Goal: Task Accomplishment & Management: Use online tool/utility

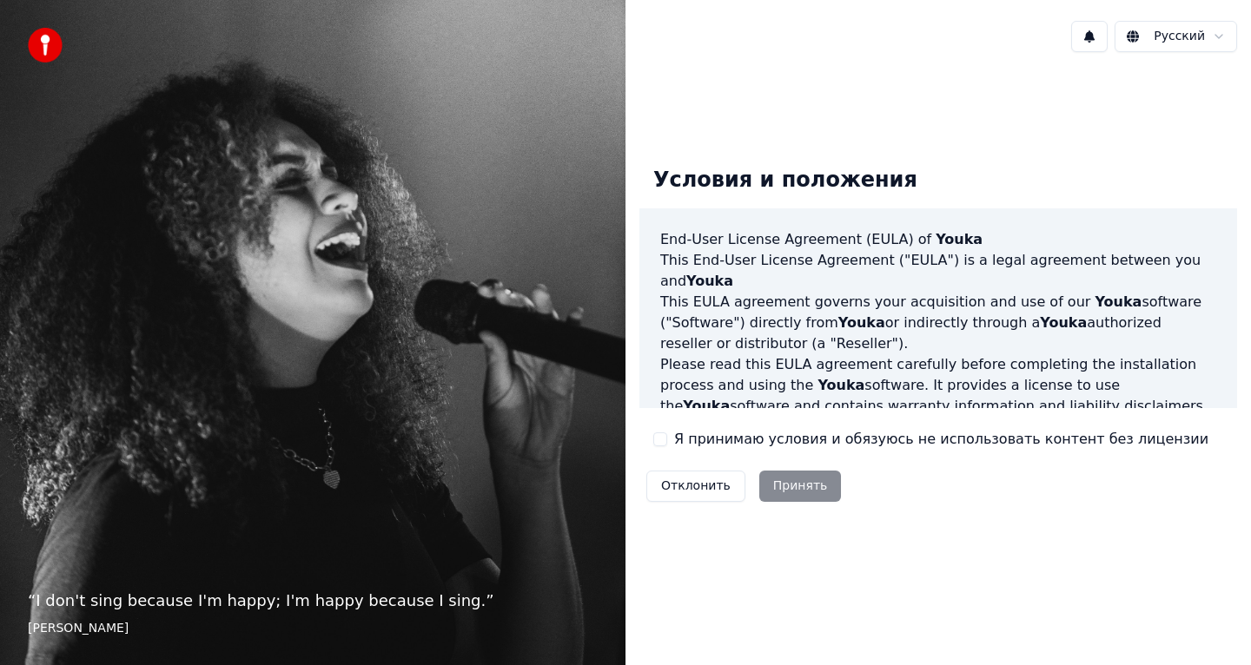
click at [794, 429] on label "Я принимаю условия и обязуюсь не использовать контент без лицензии" at bounding box center [941, 439] width 534 height 21
click at [667, 433] on button "Я принимаю условия и обязуюсь не использовать контент без лицензии" at bounding box center [660, 440] width 14 height 14
click at [811, 489] on button "Принять" at bounding box center [800, 486] width 83 height 31
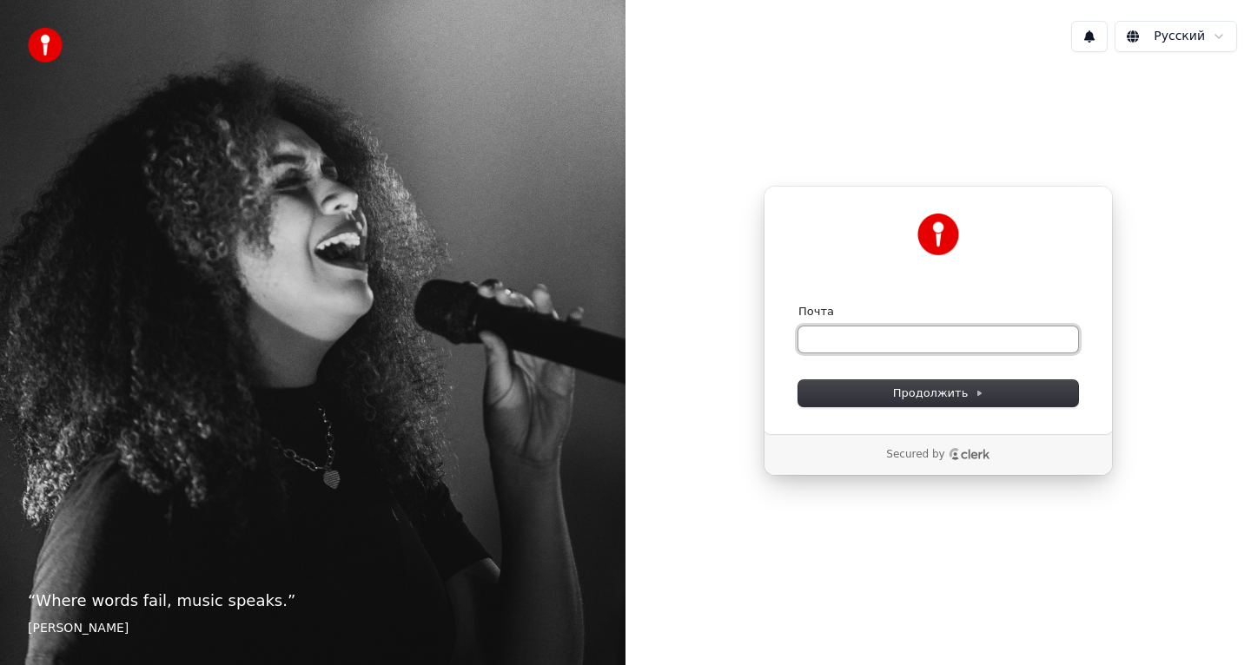
click at [877, 339] on input "Почта" at bounding box center [938, 340] width 280 height 26
type input "**********"
click at [901, 344] on input "**********" at bounding box center [938, 340] width 280 height 26
click at [863, 353] on form "Почта Продолжить" at bounding box center [938, 355] width 280 height 103
click at [866, 333] on input "Почта" at bounding box center [938, 340] width 280 height 26
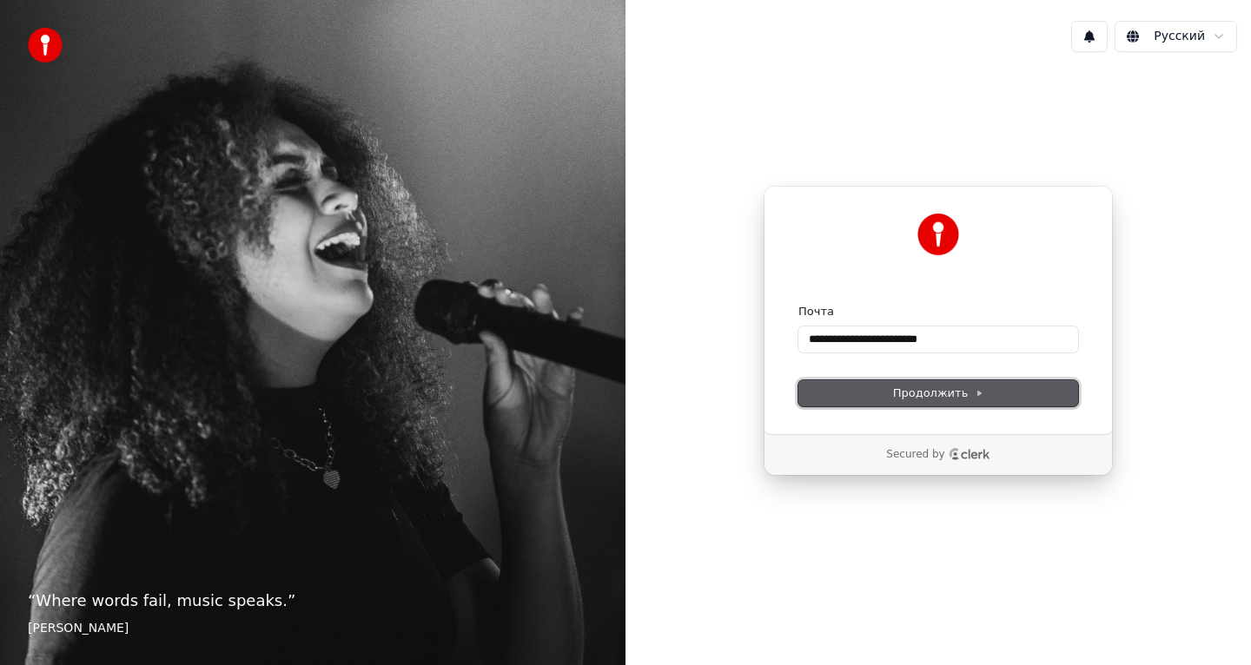
click at [973, 400] on span "Продолжить" at bounding box center [938, 394] width 91 height 16
type input "**********"
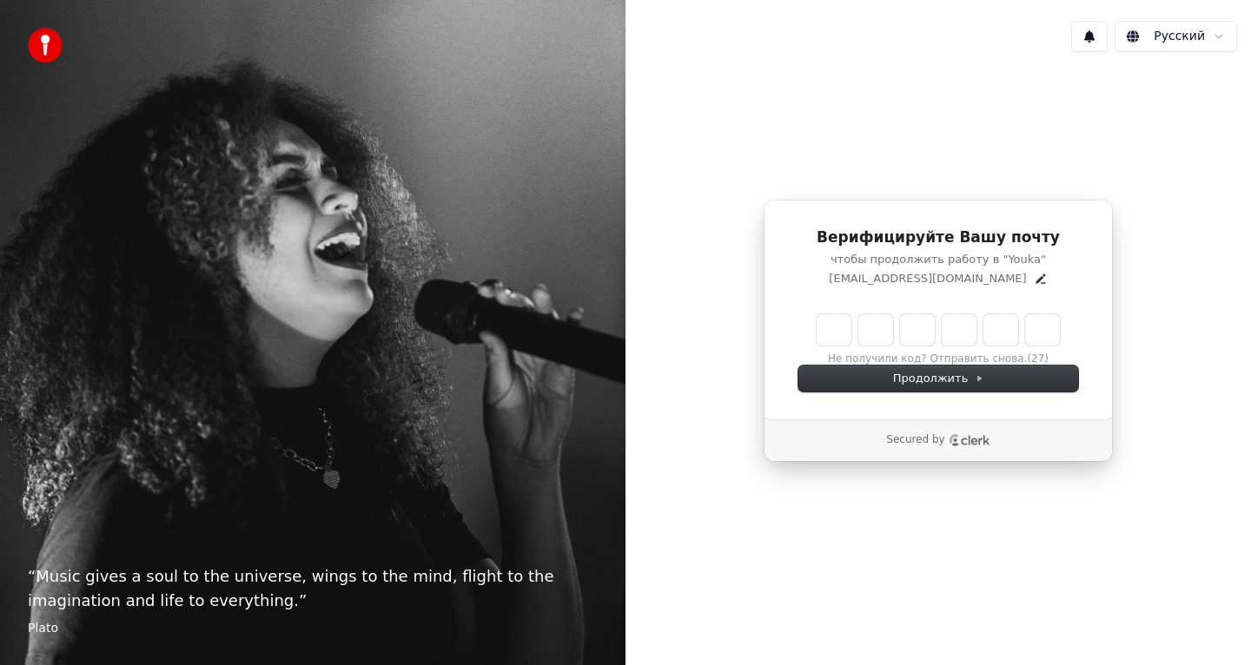
click at [937, 438] on p "Secured by" at bounding box center [915, 441] width 58 height 14
click at [971, 438] on icon "Clerk logo" at bounding box center [970, 440] width 42 height 12
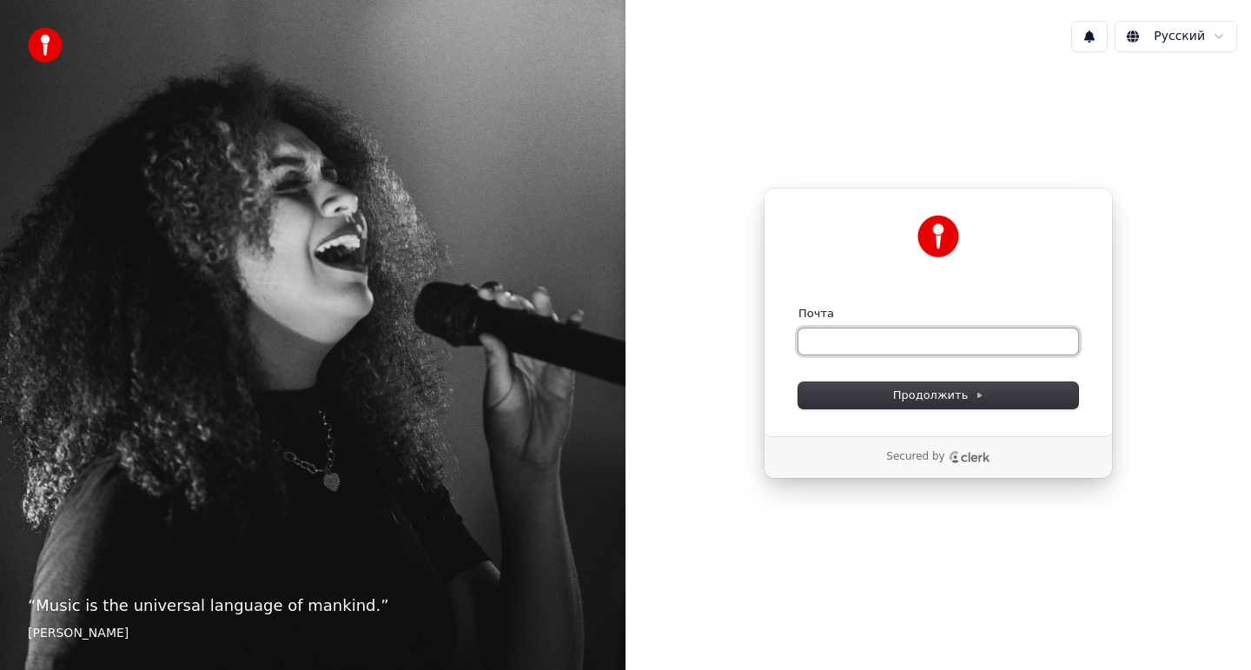
click at [884, 340] on input "Почта" at bounding box center [938, 341] width 280 height 26
paste input "**********"
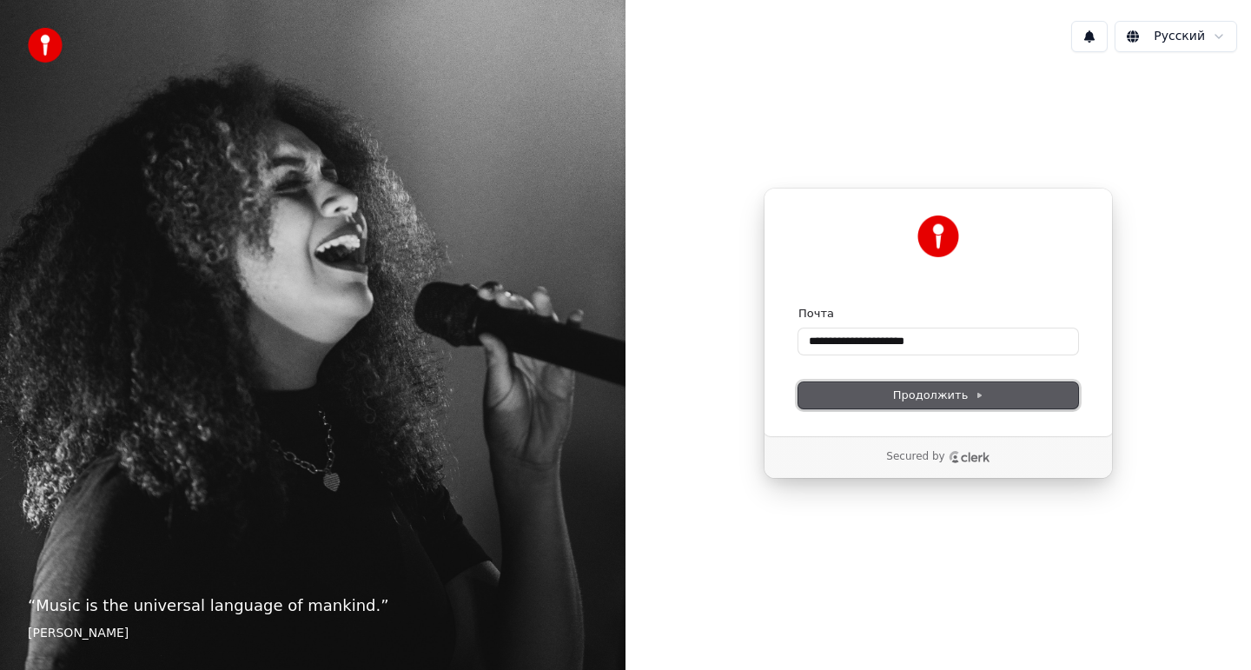
click at [891, 394] on button "Продолжить" at bounding box center [938, 395] width 280 height 26
click at [985, 349] on input "**********" at bounding box center [938, 341] width 280 height 26
click at [936, 399] on span "Продолжить" at bounding box center [938, 395] width 91 height 16
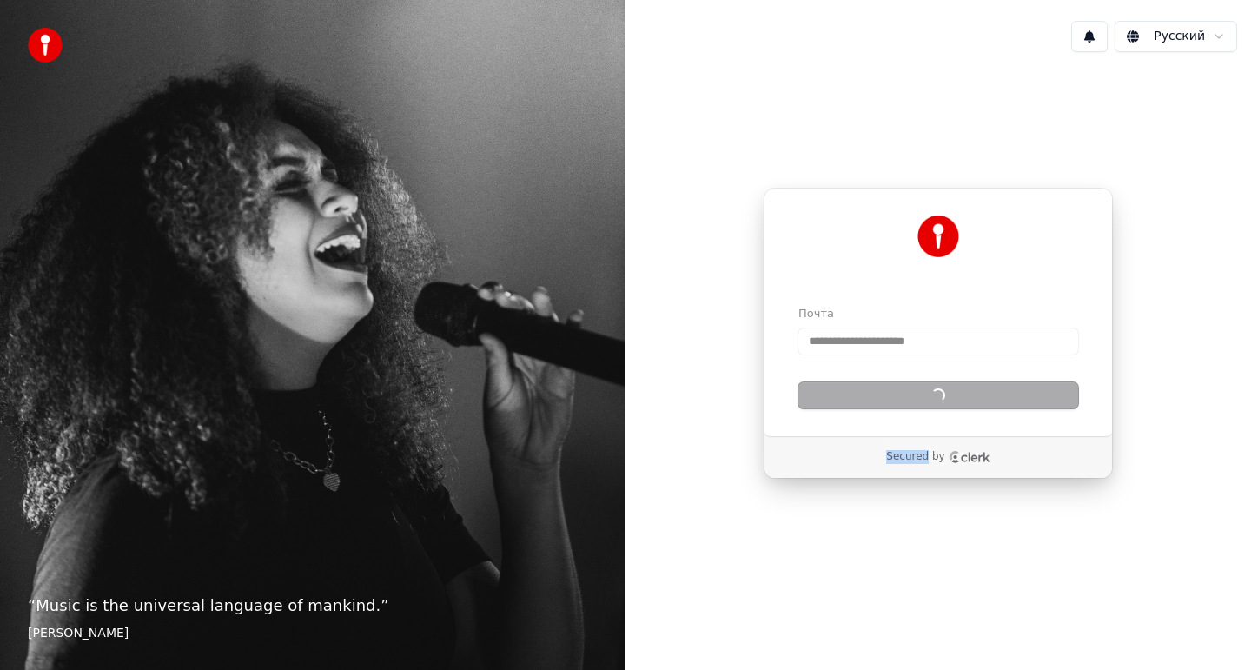
click at [936, 399] on div "Продолжить" at bounding box center [938, 395] width 280 height 26
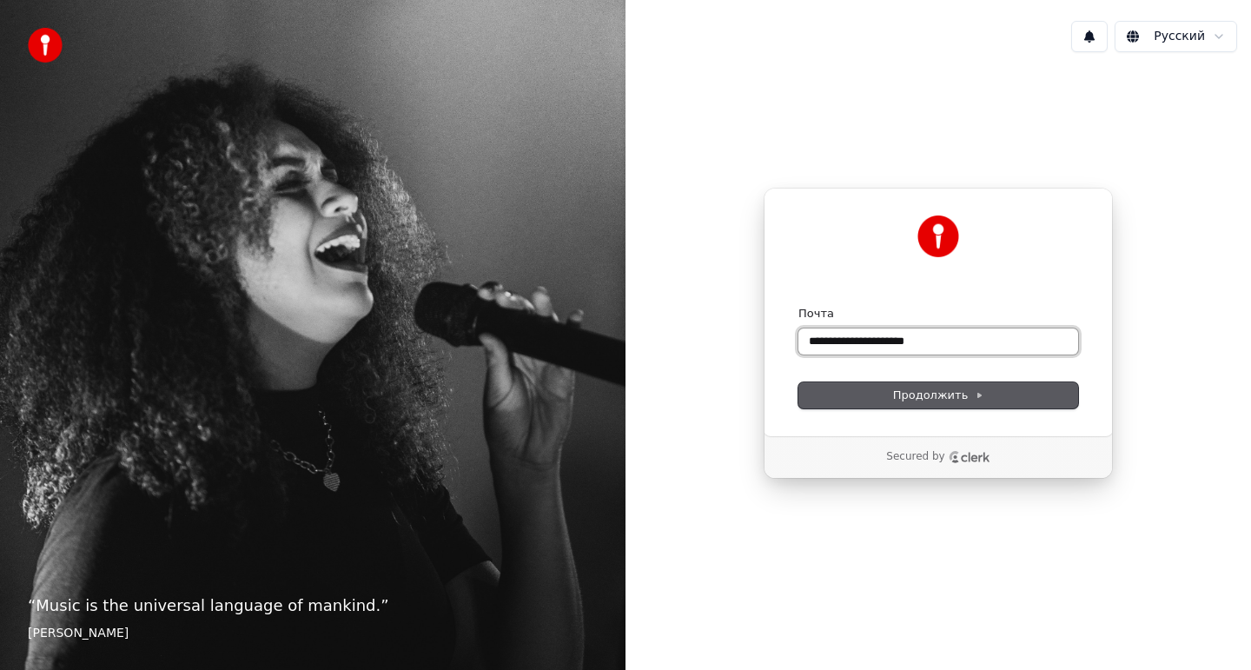
click at [946, 346] on input "**********" at bounding box center [938, 341] width 280 height 26
click at [962, 386] on button "Продолжить" at bounding box center [938, 395] width 280 height 26
click at [977, 393] on icon at bounding box center [979, 395] width 9 height 9
click at [980, 400] on span "Продолжить" at bounding box center [938, 395] width 91 height 16
type input "**********"
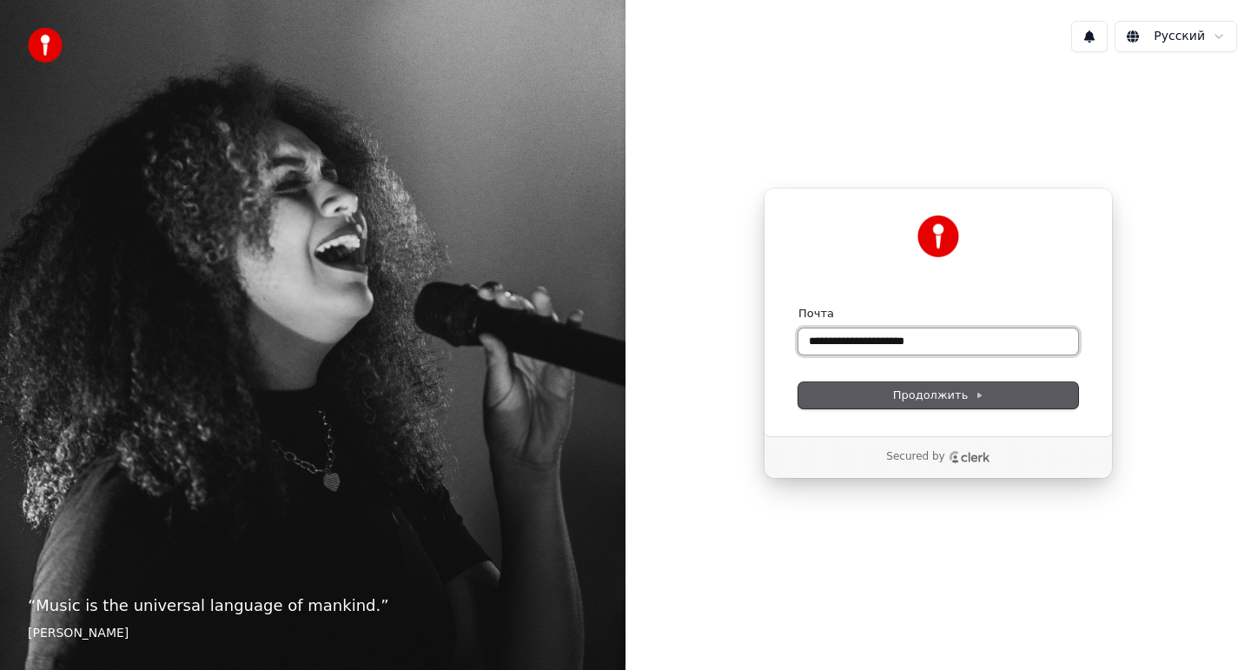
click at [977, 345] on input "**********" at bounding box center [938, 341] width 280 height 26
type input "*"
click at [926, 387] on span "Продолжить" at bounding box center [938, 395] width 91 height 16
type input "**********"
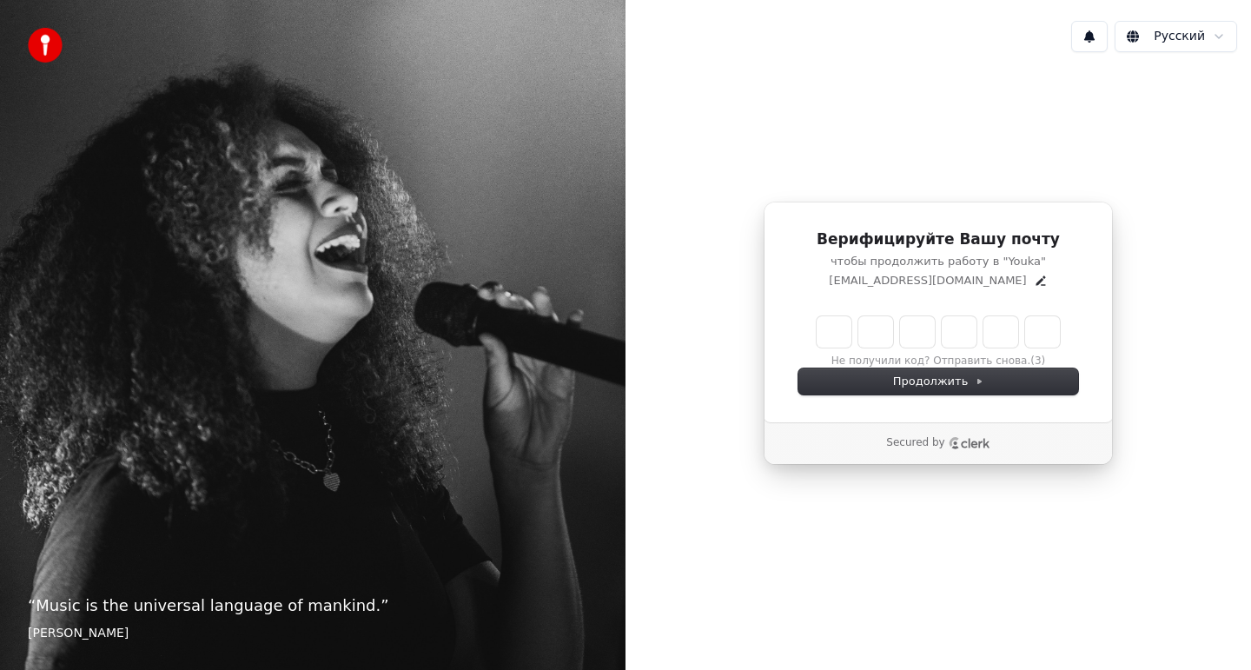
click at [842, 330] on input "Enter verification code" at bounding box center [938, 331] width 243 height 31
type input "******"
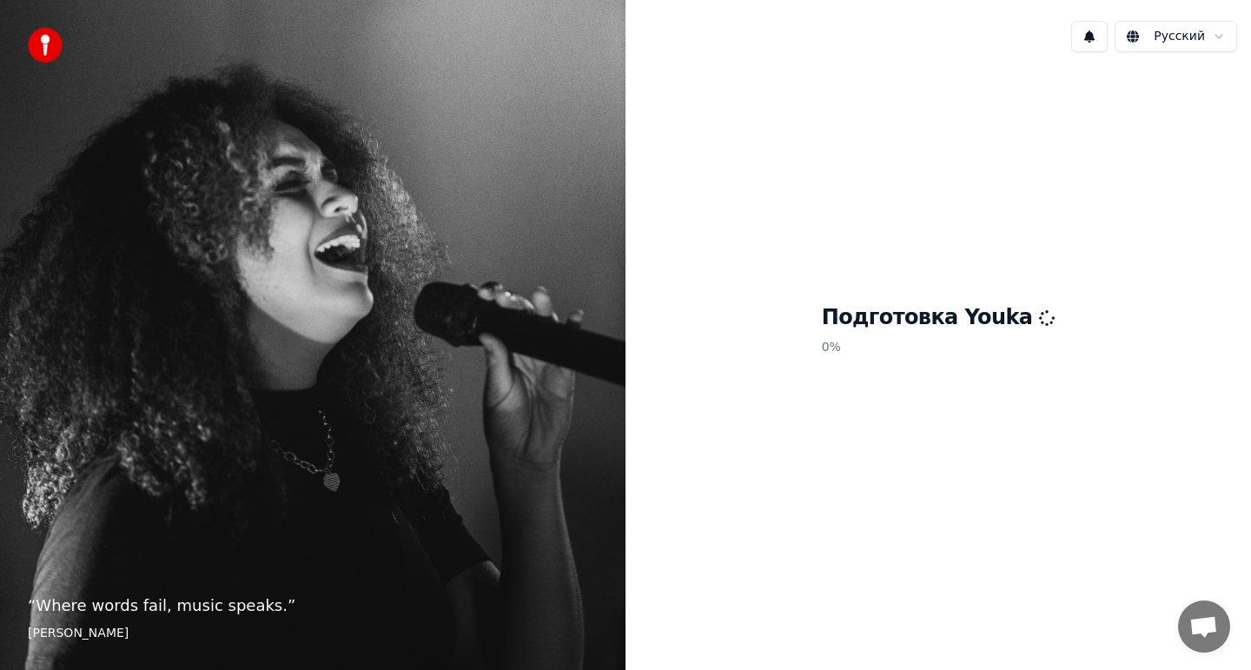
click at [1188, 35] on html "“ Where words fail, music speaks. ” Hans Christian Andersen Русский Подготовка …" at bounding box center [625, 335] width 1251 height 670
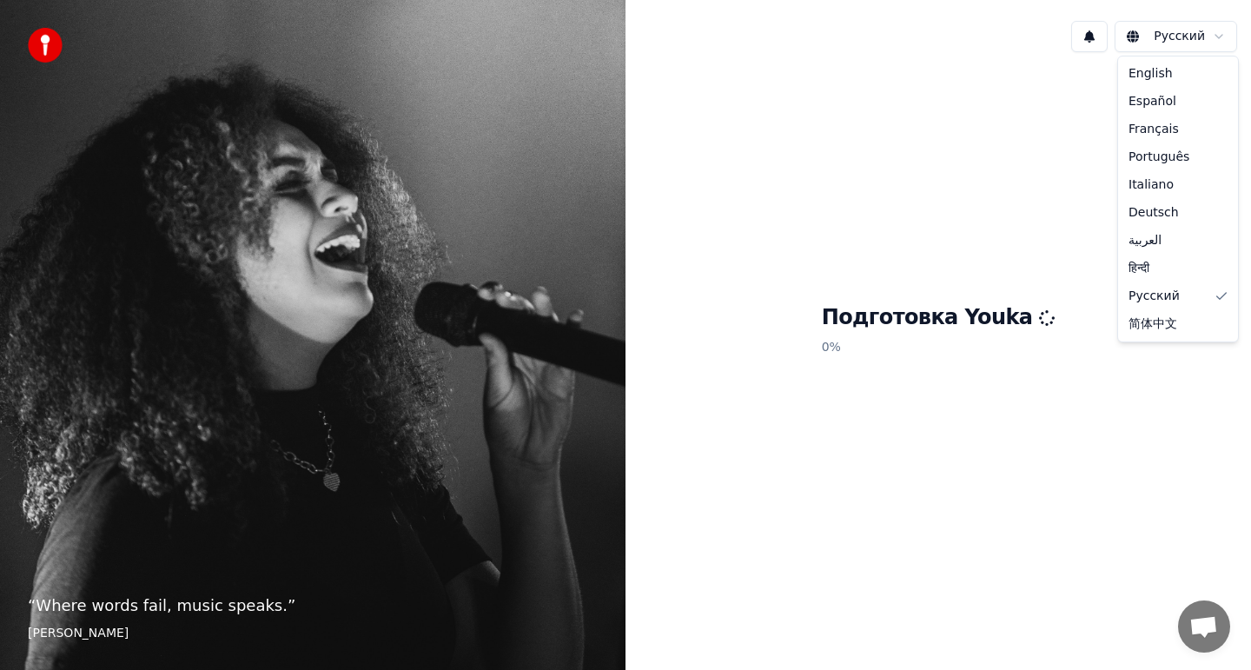
click at [904, 155] on html "“ Where words fail, music speaks. ” Hans Christian Andersen Русский Подготовка …" at bounding box center [625, 335] width 1251 height 670
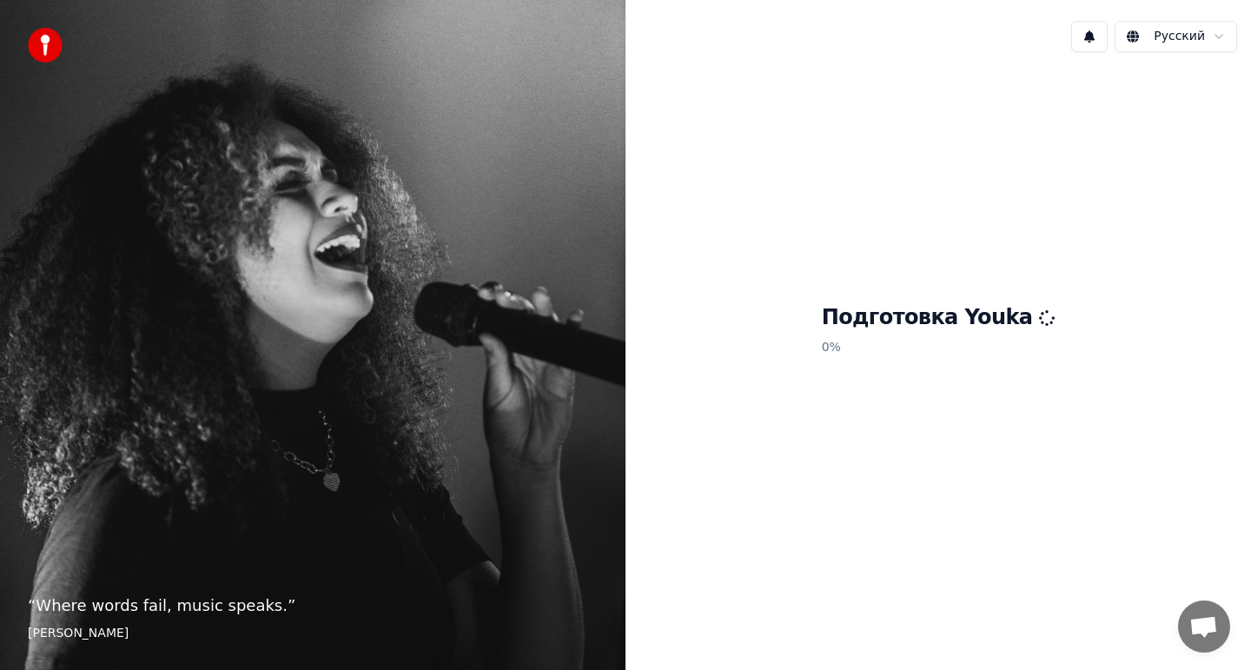
click at [903, 394] on div "Подготовка Youka 0 %" at bounding box center [937, 333] width 625 height 534
click at [989, 324] on h1 "Подготовка Youka" at bounding box center [939, 318] width 234 height 28
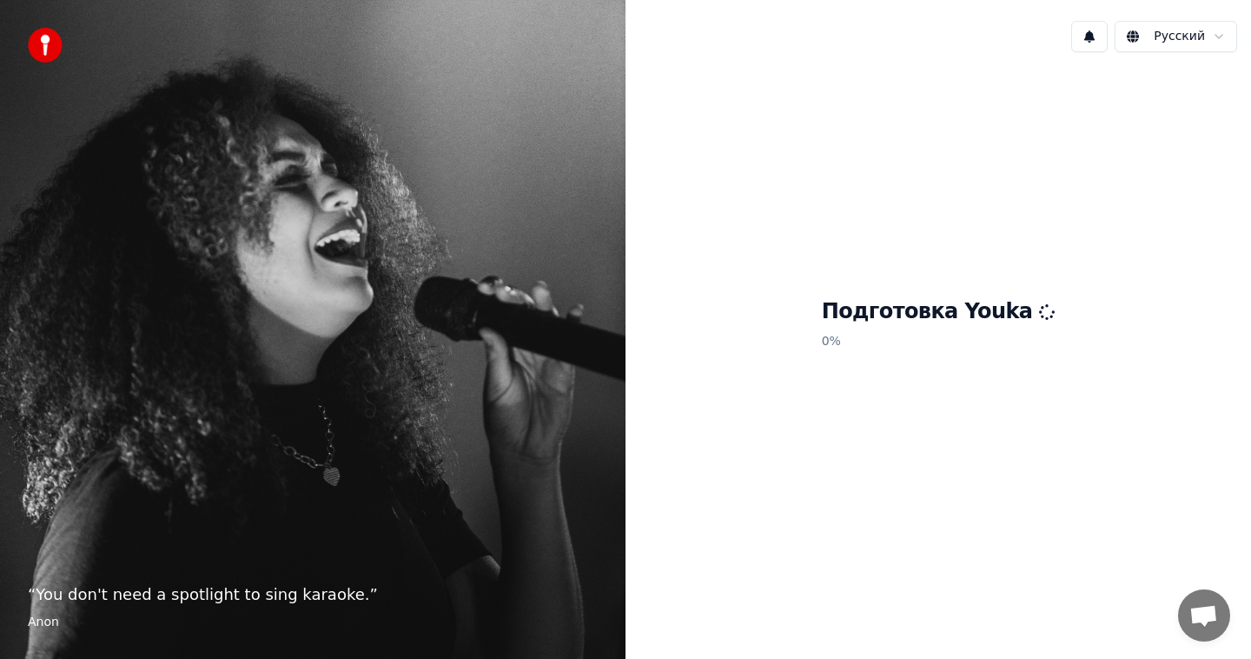
click at [831, 411] on div "Подготовка Youka 0 %" at bounding box center [937, 327] width 625 height 523
click at [1205, 624] on span "Открытый чат" at bounding box center [1203, 617] width 29 height 24
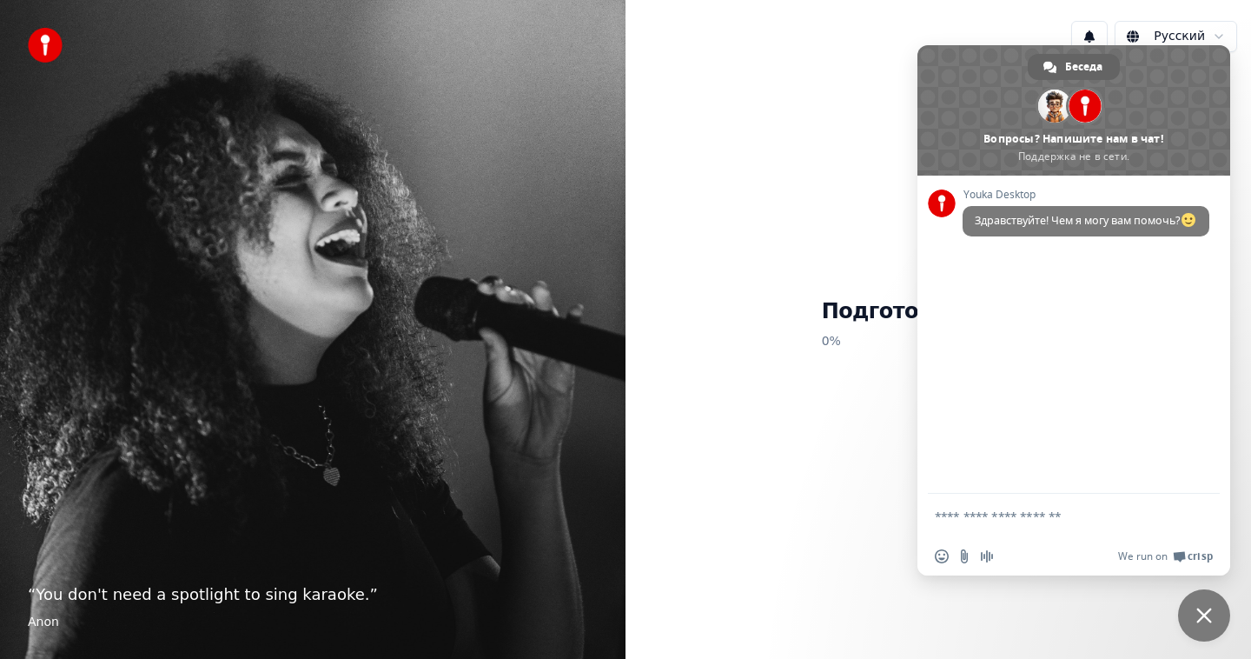
click at [798, 86] on div "Подготовка Youka 0 %" at bounding box center [937, 327] width 625 height 523
click at [764, 233] on div "Подготовка Youka 0 %" at bounding box center [937, 327] width 625 height 523
click at [671, 218] on div "Подготовка Youka 0 %" at bounding box center [937, 327] width 625 height 523
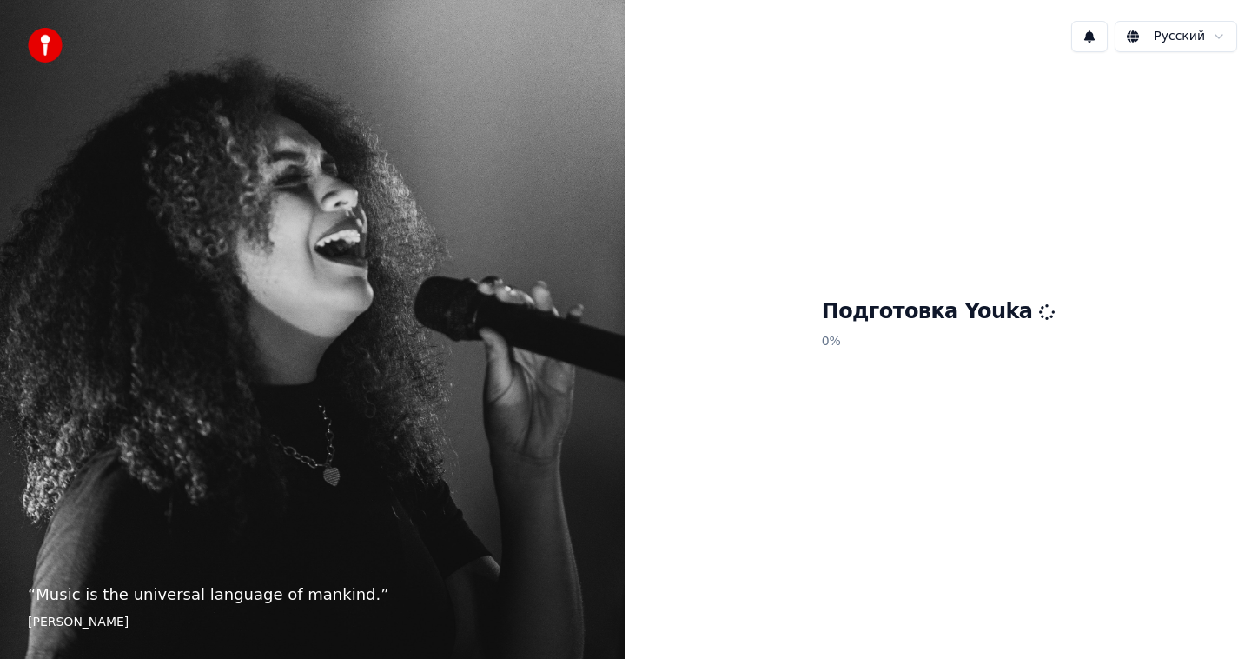
click at [948, 328] on p "0 %" at bounding box center [939, 341] width 234 height 31
click at [261, 596] on p "“ Music is the universal language of mankind. ”" at bounding box center [313, 594] width 570 height 24
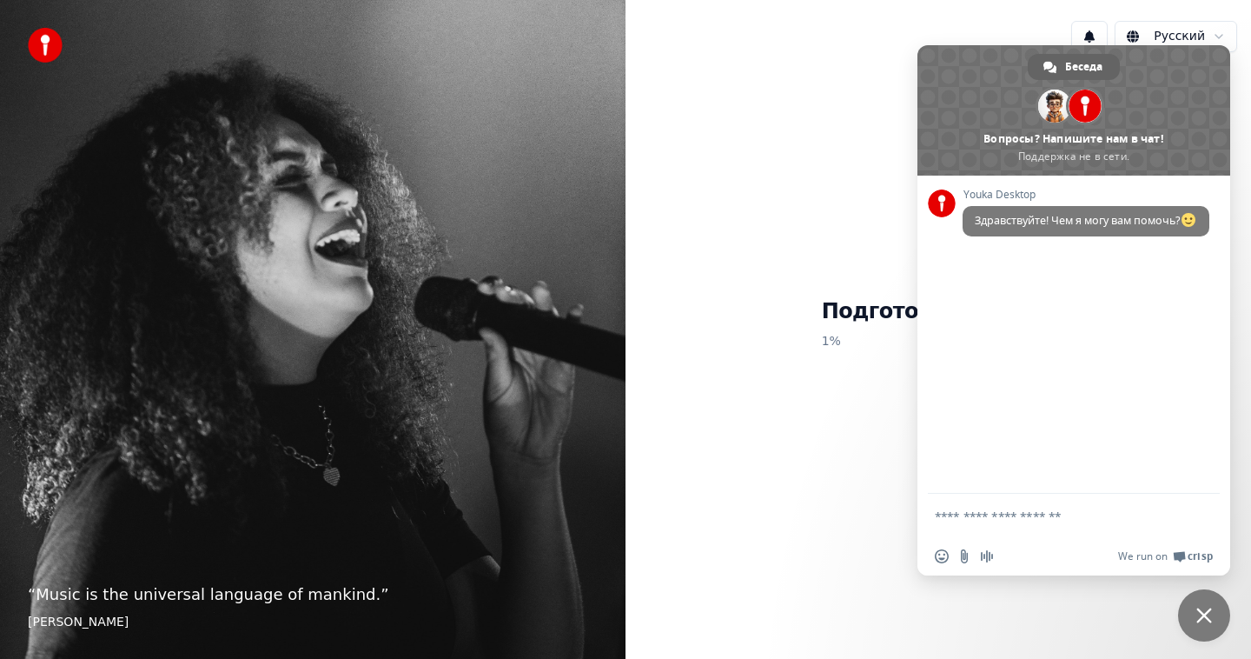
click at [688, 417] on div "Подготовка Youka 1 %" at bounding box center [937, 327] width 625 height 523
click at [908, 443] on div "Подготовка Youka 1 %" at bounding box center [937, 327] width 625 height 523
click at [787, 91] on div "Подготовка Youka 2 %" at bounding box center [937, 327] width 625 height 523
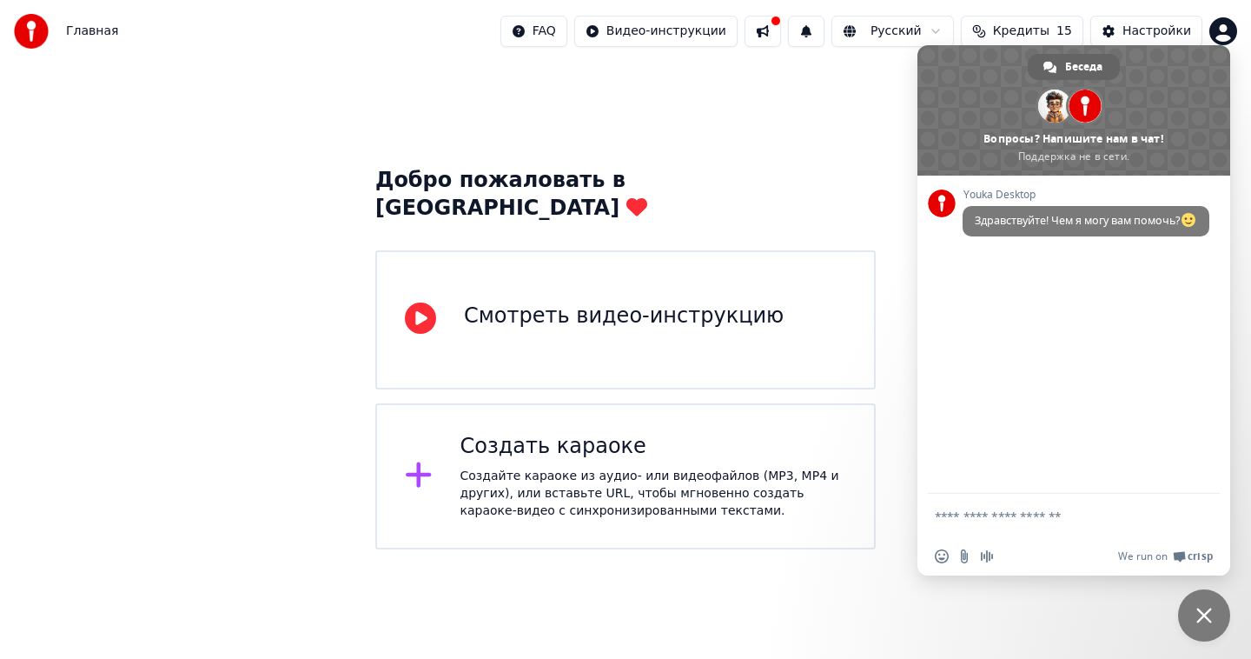
click at [595, 302] on div "Смотреть видео-инструкцию" at bounding box center [624, 316] width 320 height 28
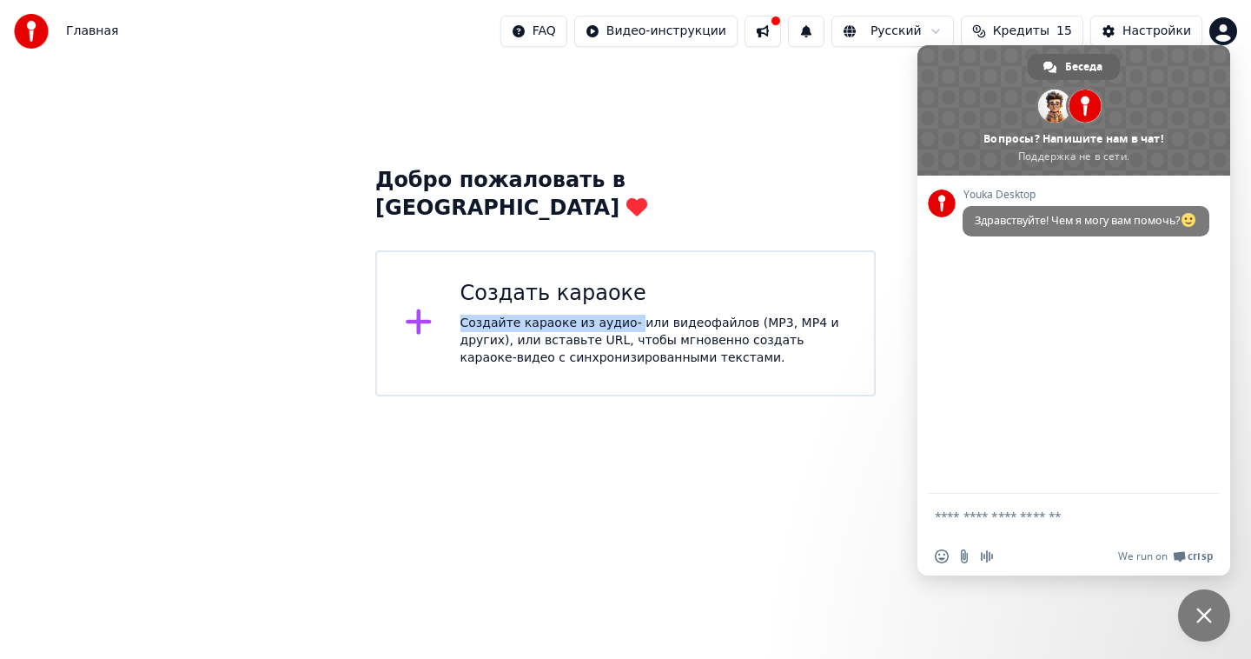
drag, startPoint x: 633, startPoint y: 303, endPoint x: 689, endPoint y: 261, distance: 69.5
click at [689, 280] on div "Создать караоке Создайте караоке из аудио- или видеофайлов (MP3, MP4 и других),…" at bounding box center [653, 323] width 387 height 87
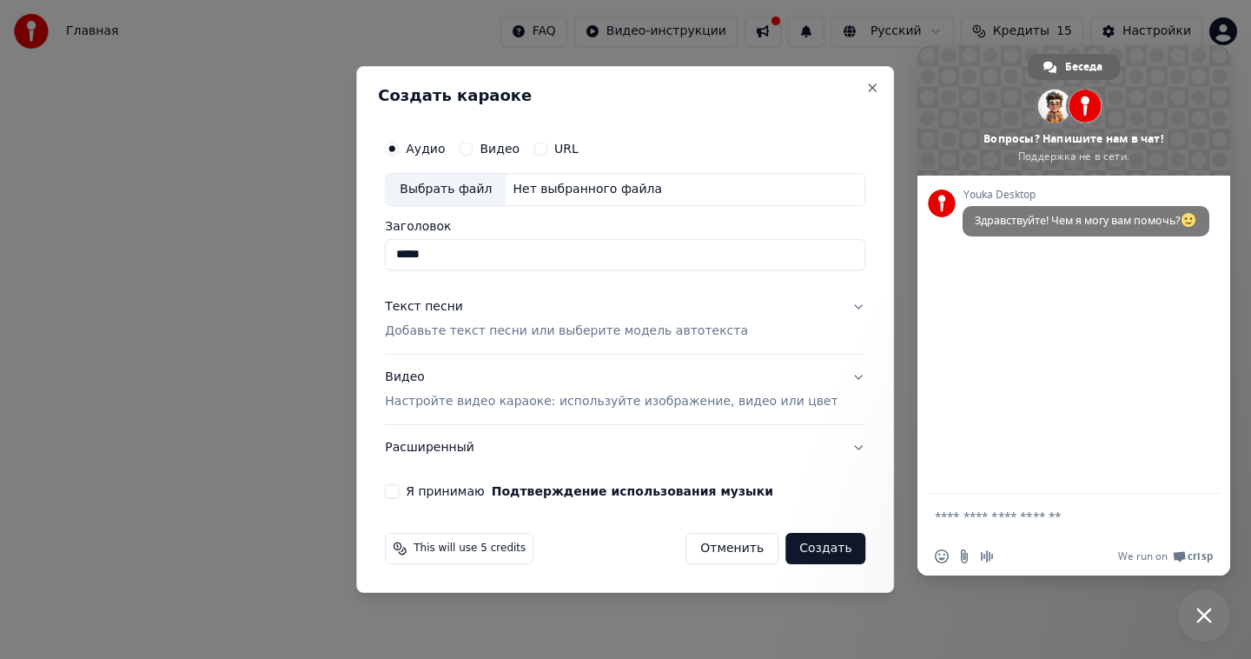
type input "*****"
click at [507, 144] on label "Видео" at bounding box center [500, 148] width 40 height 12
click at [473, 144] on button "Видео" at bounding box center [466, 149] width 14 height 14
click at [437, 151] on label "Аудио" at bounding box center [425, 148] width 39 height 12
click at [399, 151] on button "Аудио" at bounding box center [392, 149] width 14 height 14
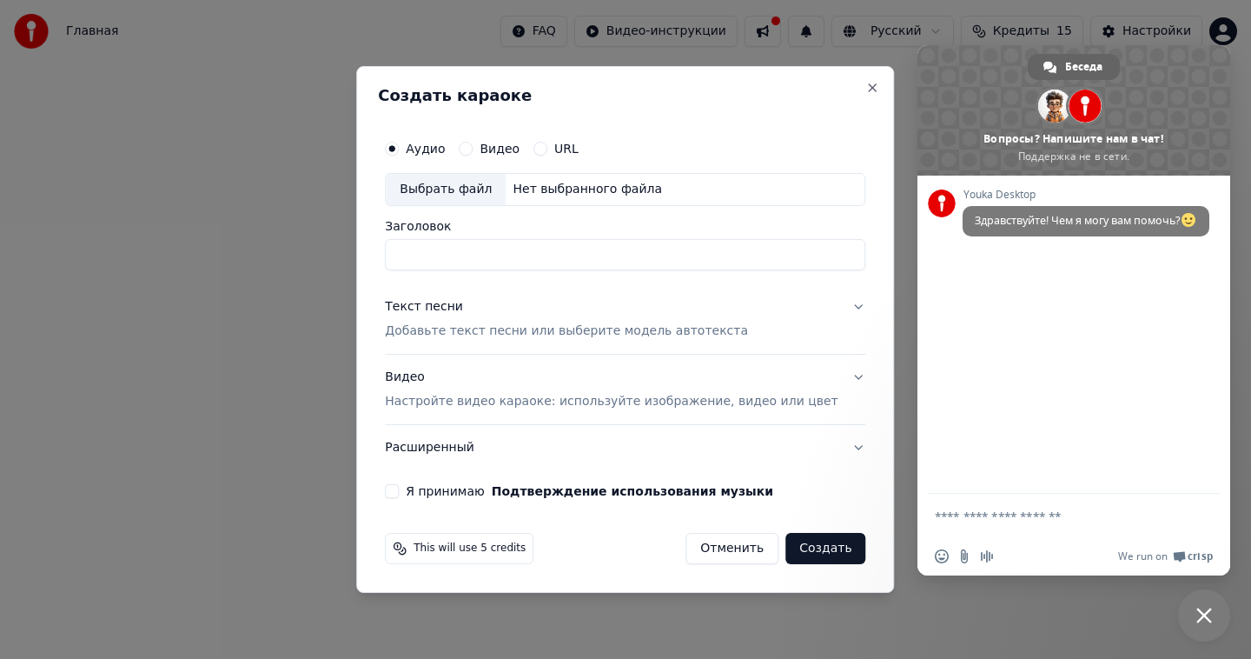
click at [817, 553] on button "Создать" at bounding box center [825, 548] width 80 height 31
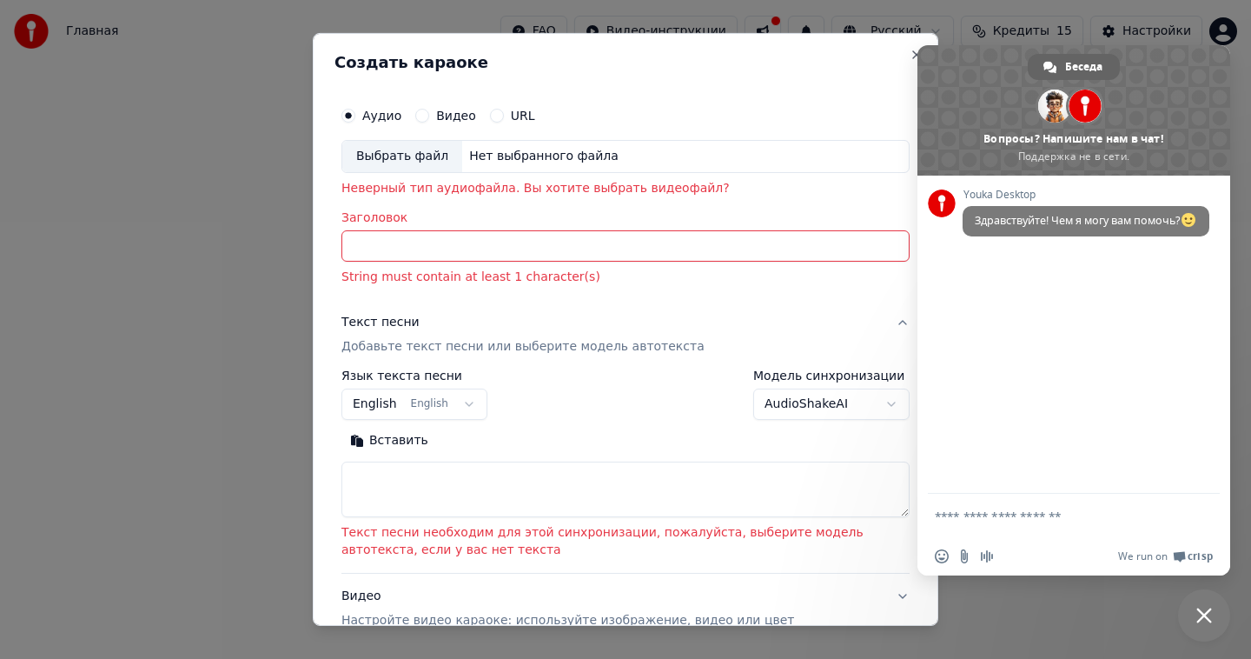
click at [498, 243] on input "Заголовок" at bounding box center [625, 245] width 568 height 31
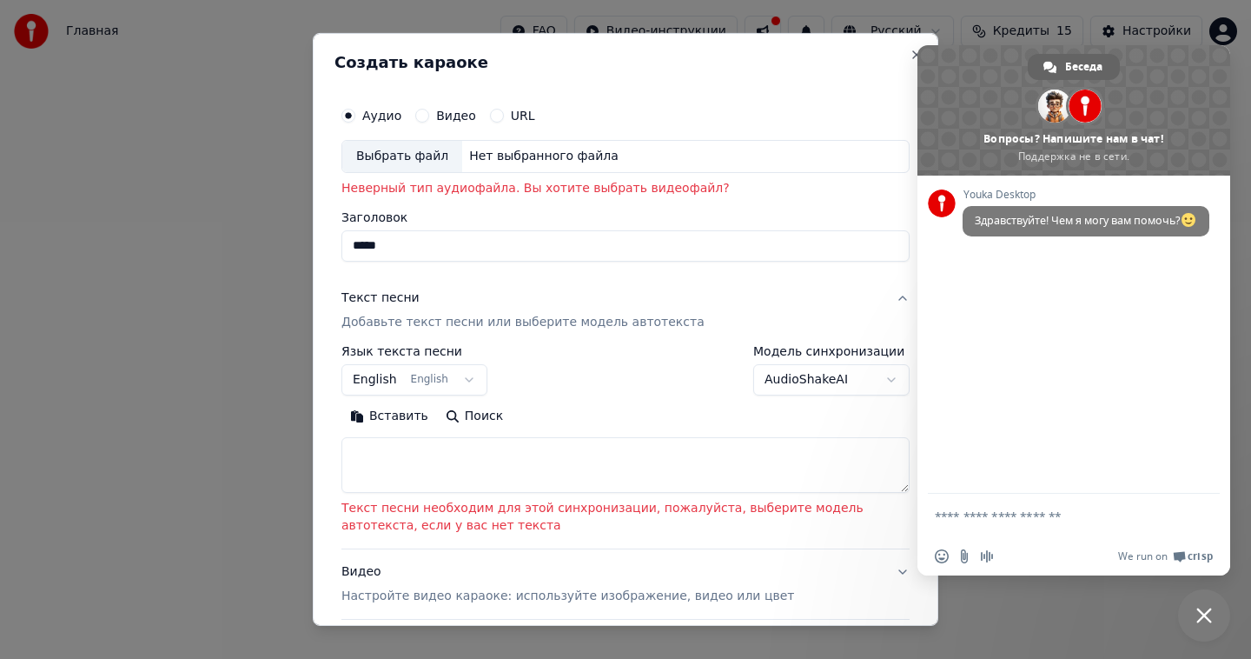
click at [455, 374] on body "Главная FAQ Видео-инструкции Русский Кредиты 15 Настройки Добро пожаловать в Yo…" at bounding box center [625, 198] width 1251 height 396
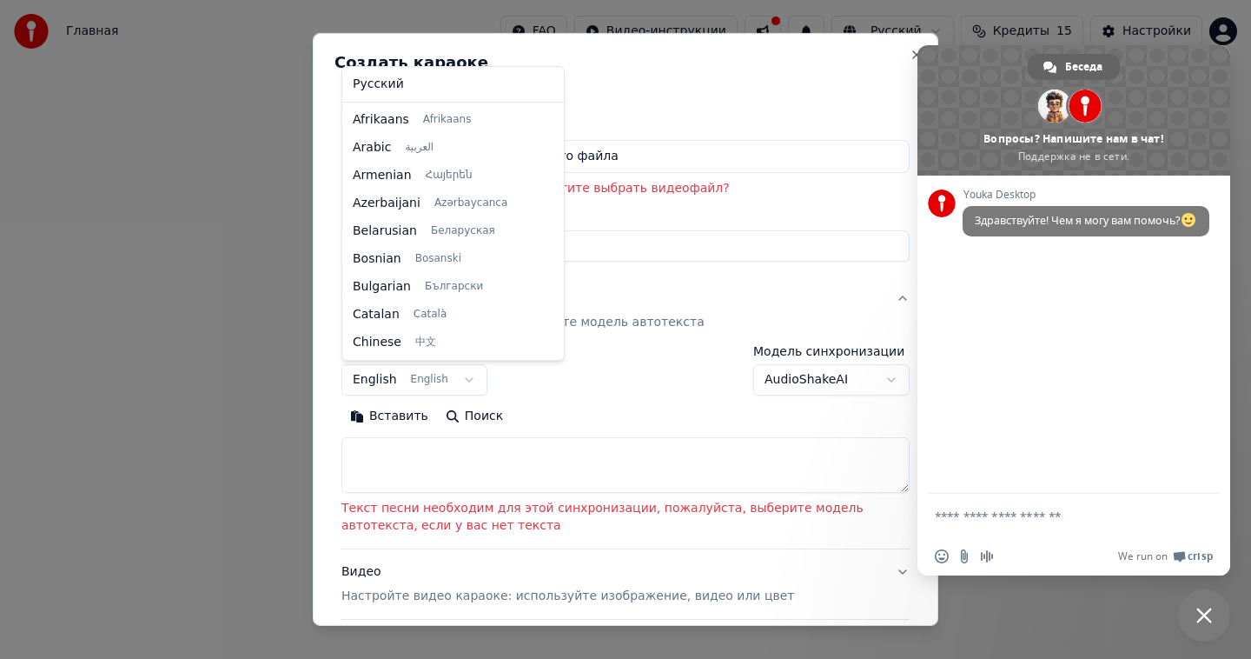
scroll to position [139, 0]
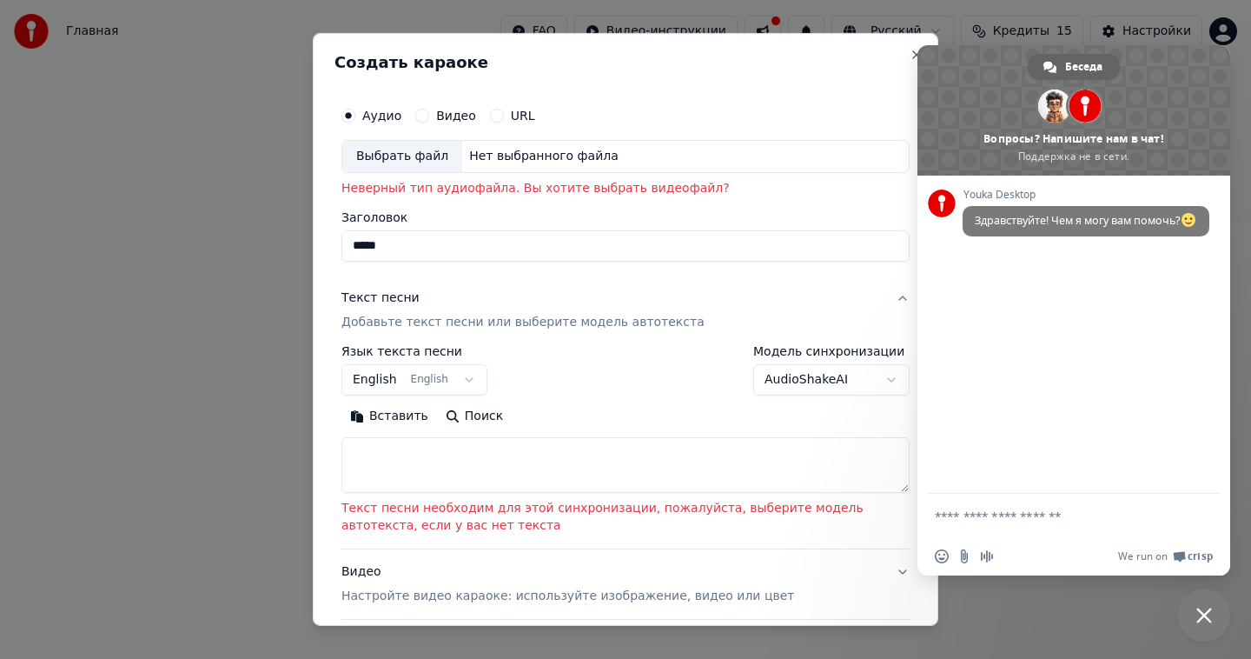
click at [561, 396] on body "Главная FAQ Видео-инструкции Русский Кредиты 15 Настройки Добро пожаловать в Yo…" at bounding box center [625, 198] width 1251 height 396
click at [513, 152] on div "Нет выбранного файла" at bounding box center [543, 156] width 163 height 17
type input "**********"
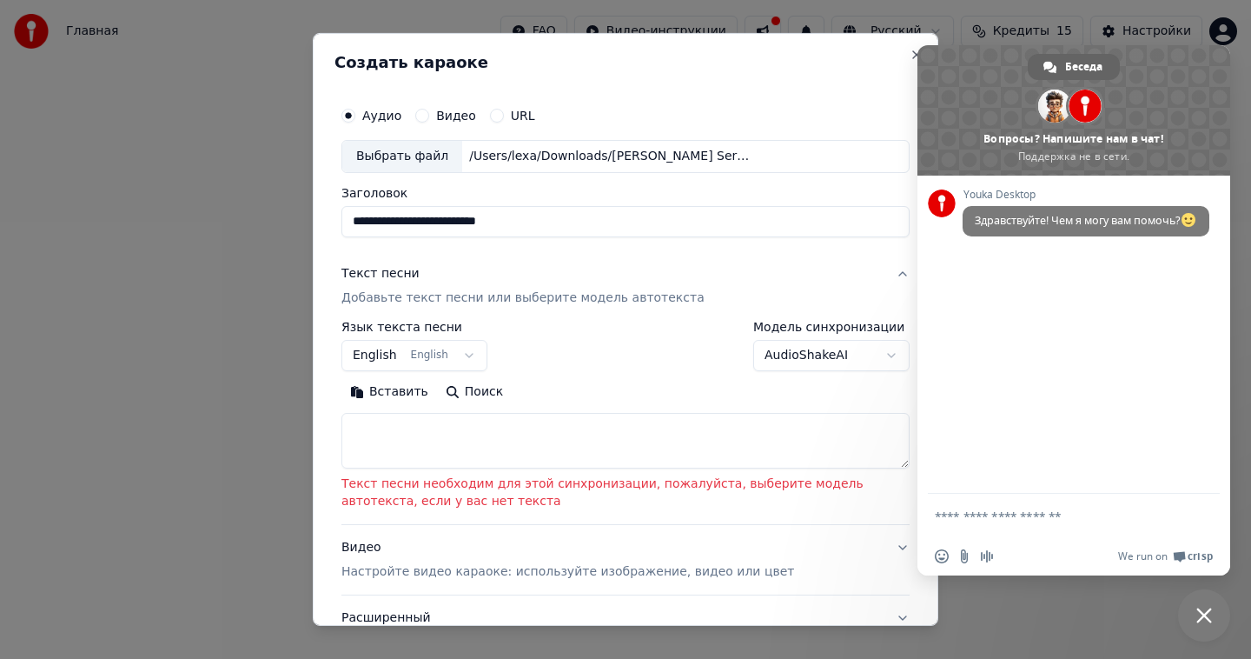
click at [451, 440] on textarea at bounding box center [625, 441] width 568 height 56
paste textarea "**********"
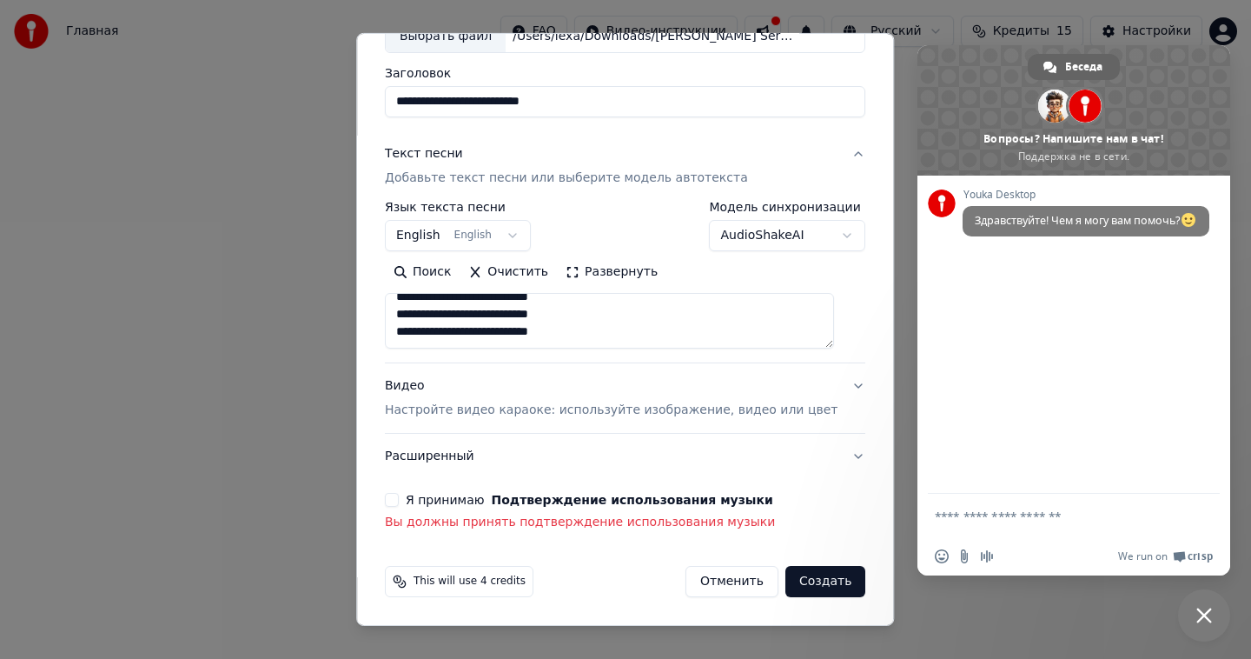
scroll to position [119, 0]
type textarea "**********"
click at [399, 500] on button "Я принимаю Подтверждение использования музыки" at bounding box center [392, 500] width 14 height 14
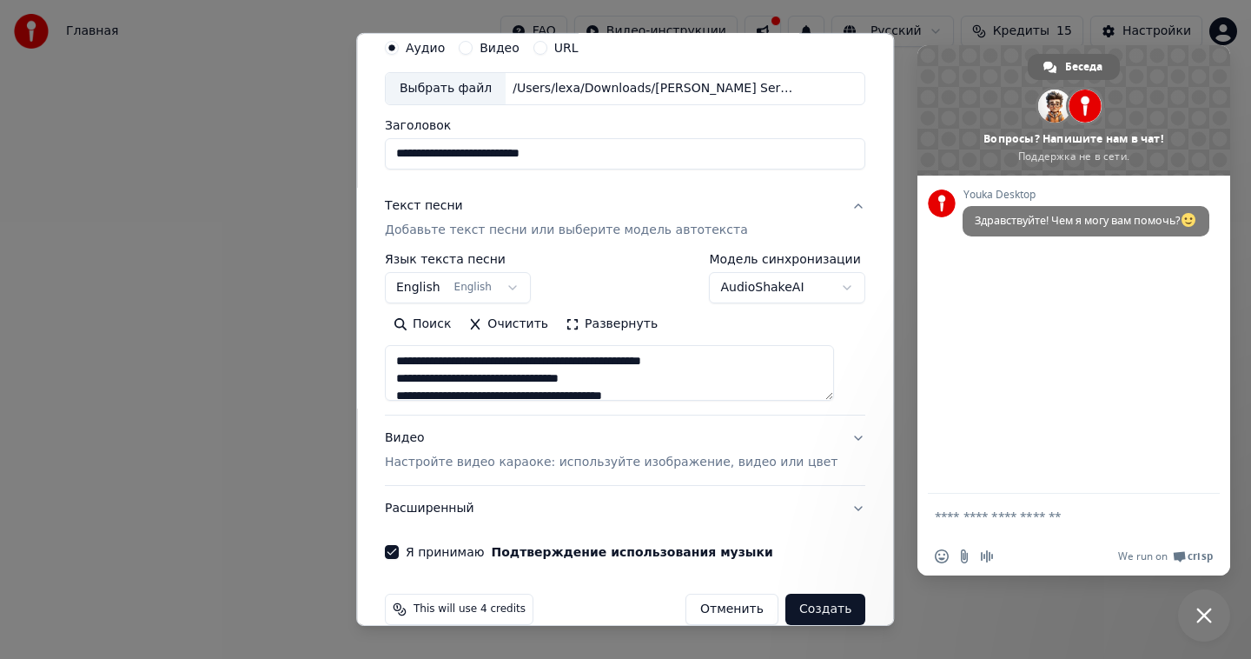
scroll to position [0, 0]
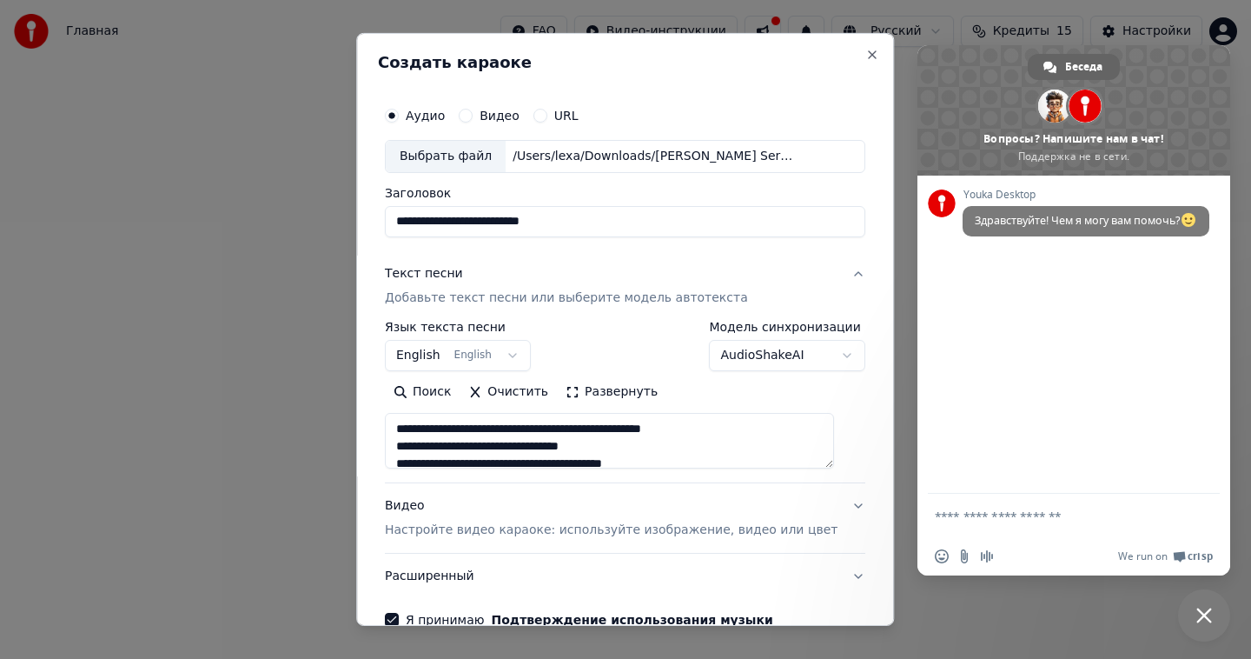
click at [473, 115] on button "Видео" at bounding box center [466, 116] width 14 height 14
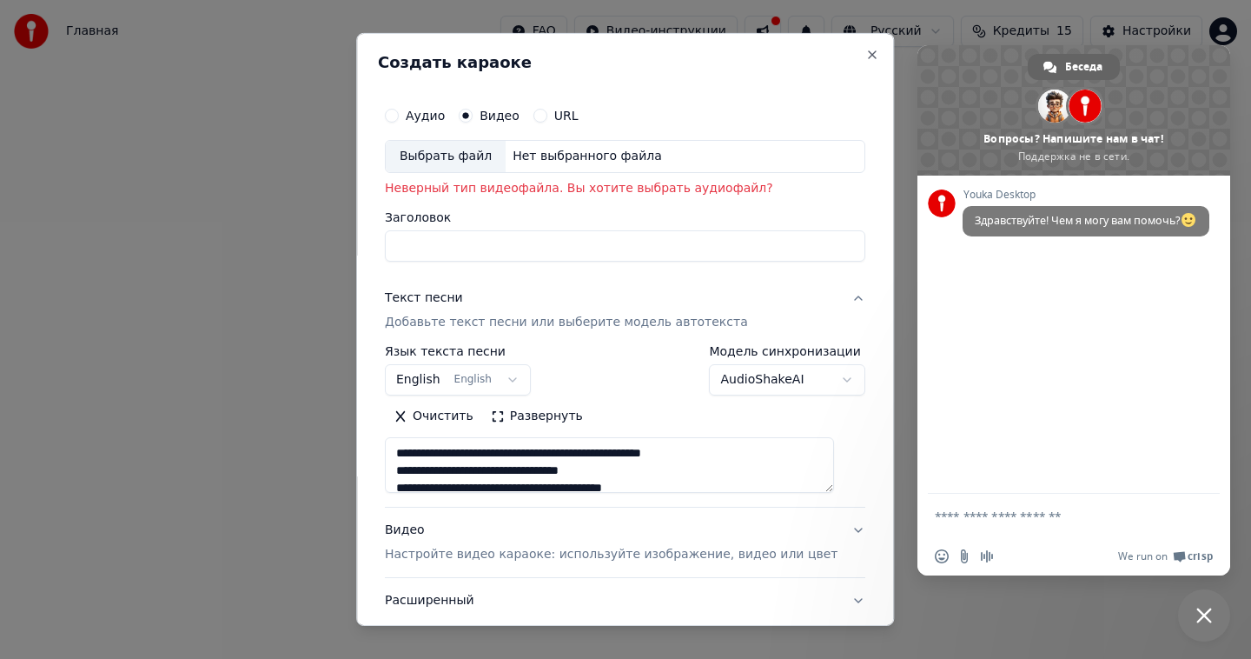
click at [438, 112] on label "Аудио" at bounding box center [425, 115] width 39 height 12
click at [399, 112] on button "Аудио" at bounding box center [392, 116] width 14 height 14
click at [514, 119] on label "Видео" at bounding box center [500, 115] width 40 height 12
click at [473, 119] on button "Видео" at bounding box center [466, 116] width 14 height 14
click at [430, 107] on div "Аудио Видео URL" at bounding box center [625, 115] width 480 height 35
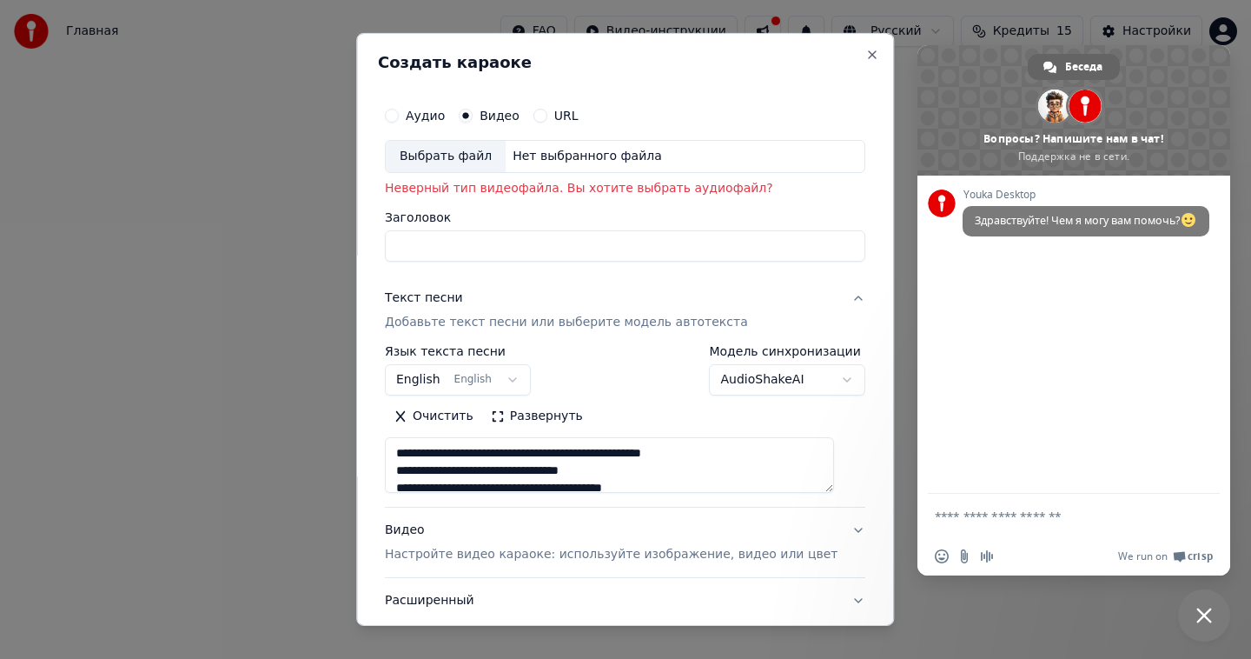
click at [422, 115] on label "Аудио" at bounding box center [425, 115] width 39 height 12
click at [399, 115] on button "Аудио" at bounding box center [392, 116] width 14 height 14
click at [513, 115] on label "Видео" at bounding box center [500, 115] width 40 height 12
click at [473, 115] on button "Видео" at bounding box center [466, 116] width 14 height 14
click at [463, 164] on div "Выбрать файл" at bounding box center [446, 156] width 120 height 31
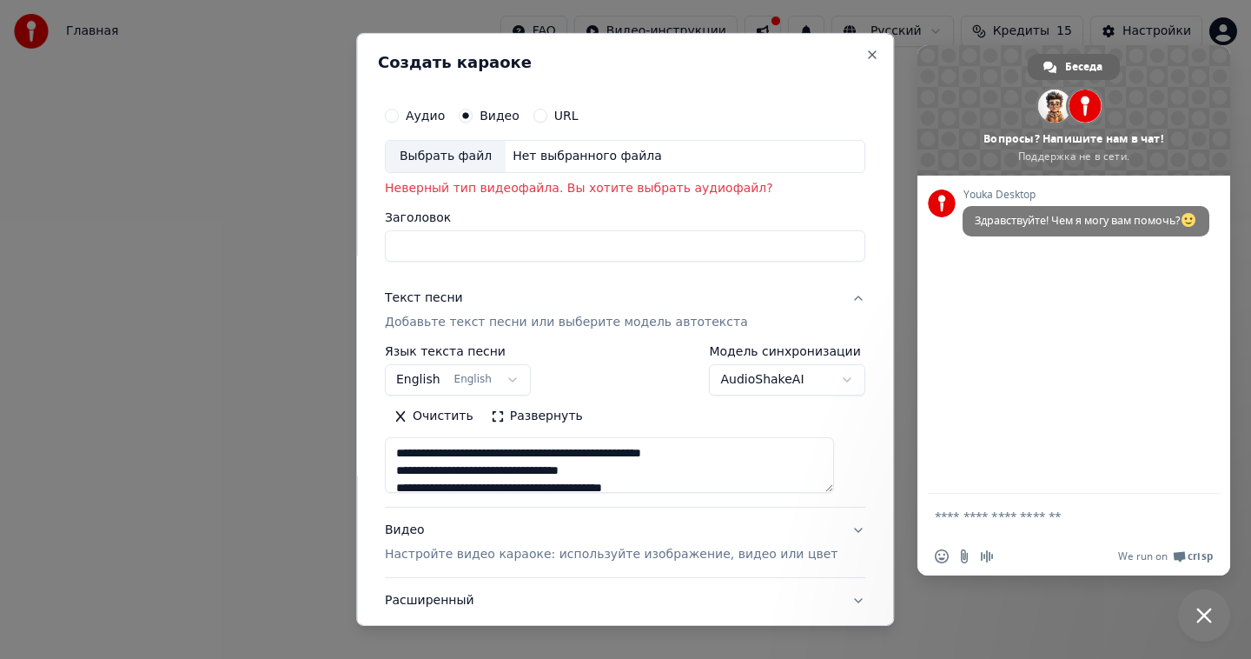
click at [466, 255] on input "Заголовок" at bounding box center [625, 245] width 480 height 31
click at [552, 156] on div "Нет выбранного файла" at bounding box center [587, 156] width 163 height 17
type input "**********"
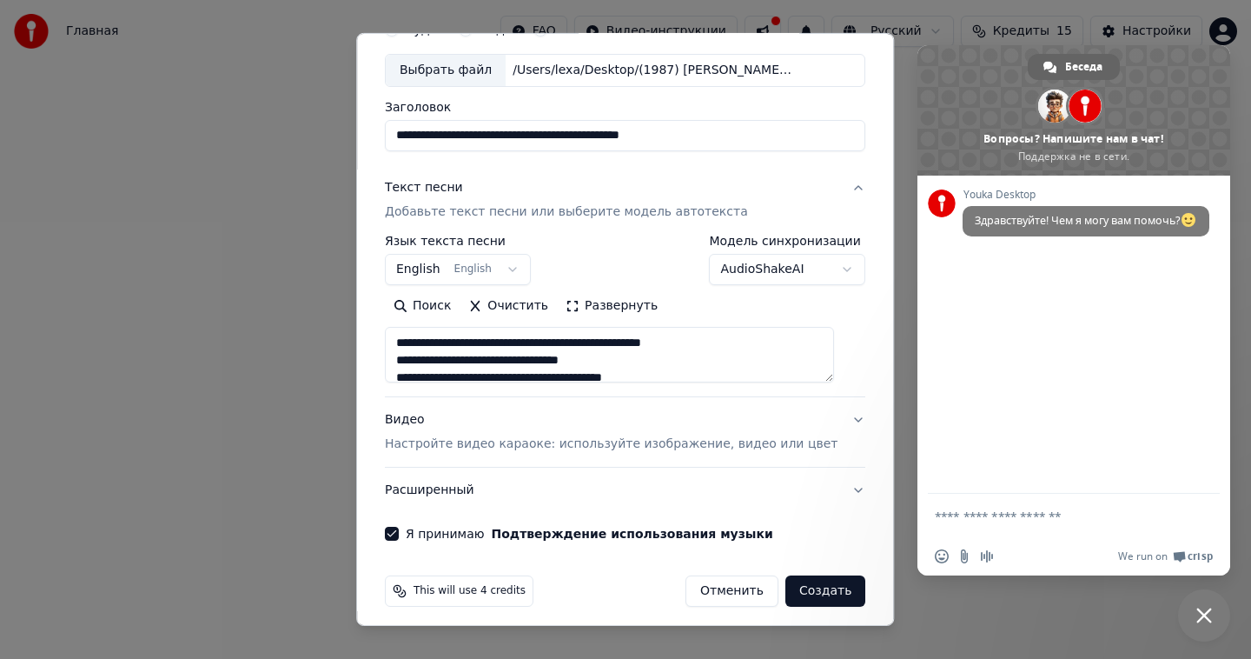
scroll to position [96, 0]
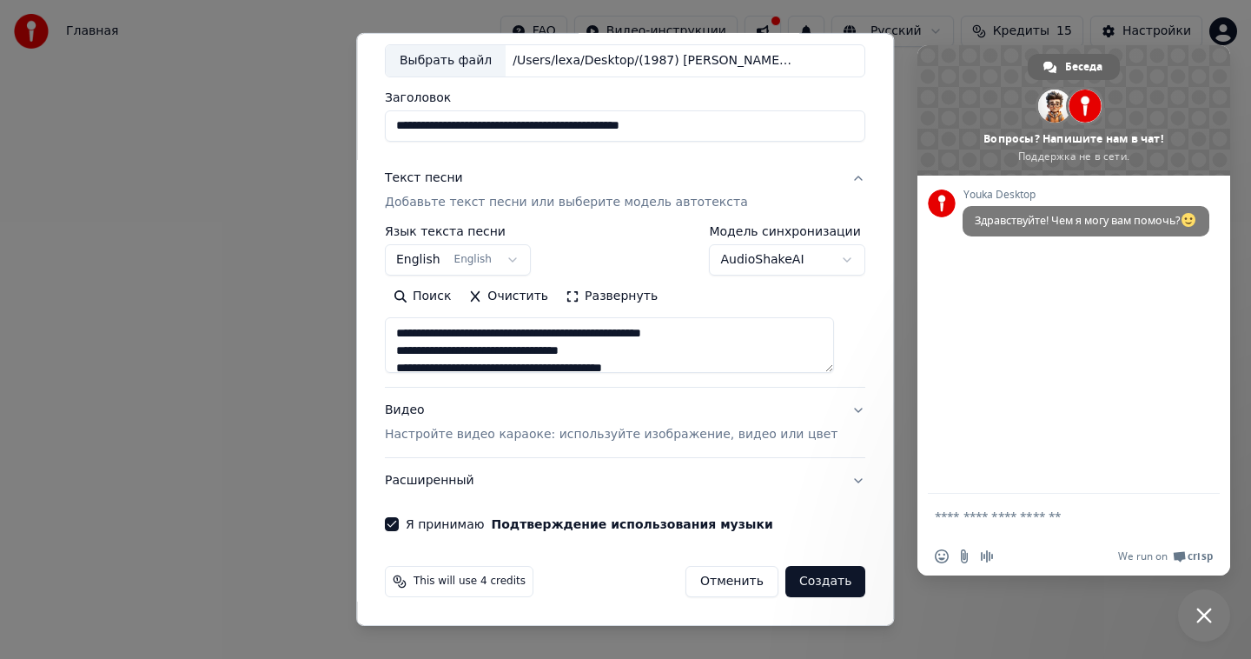
click at [545, 367] on textarea "**********" at bounding box center [609, 345] width 449 height 56
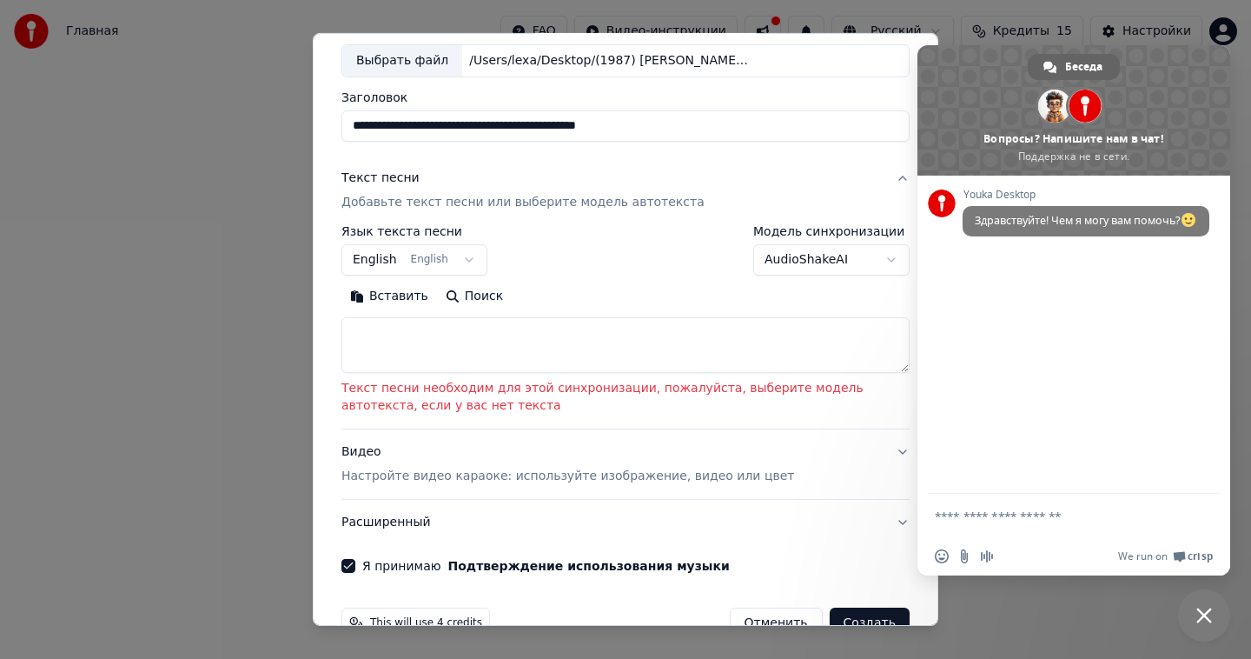
click at [427, 200] on p "Добавьте текст песни или выберите модель автотекста" at bounding box center [522, 202] width 363 height 17
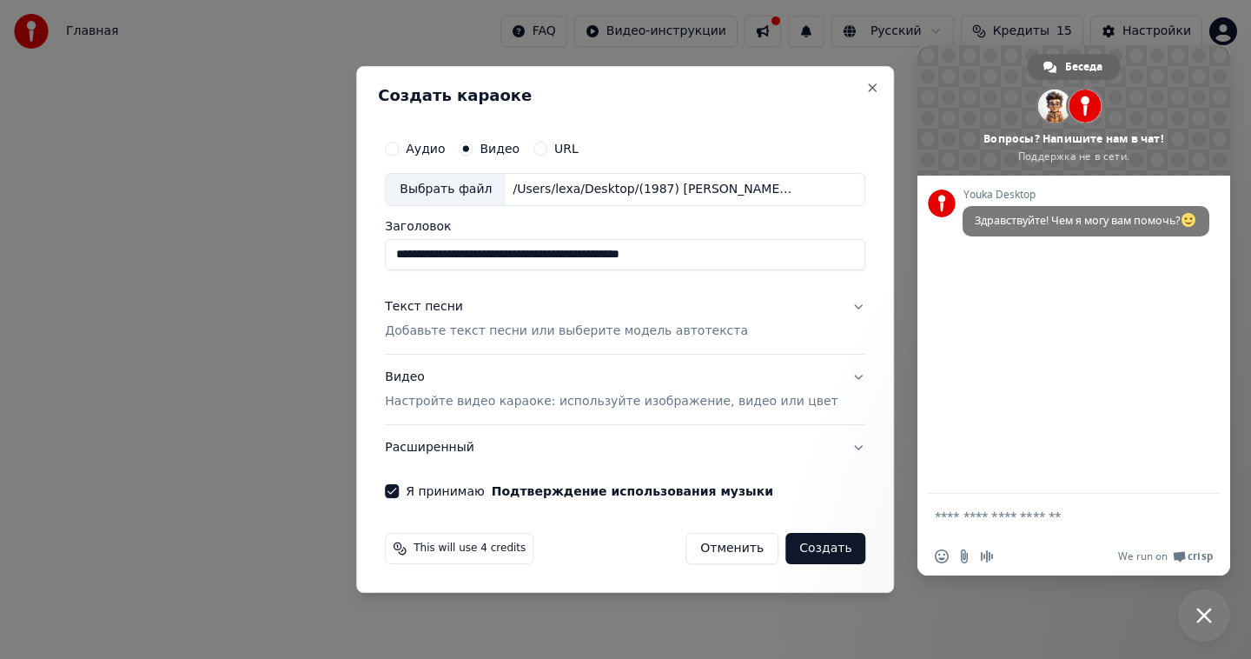
click at [524, 329] on p "Добавьте текст песни или выберите модель автотекста" at bounding box center [566, 330] width 363 height 17
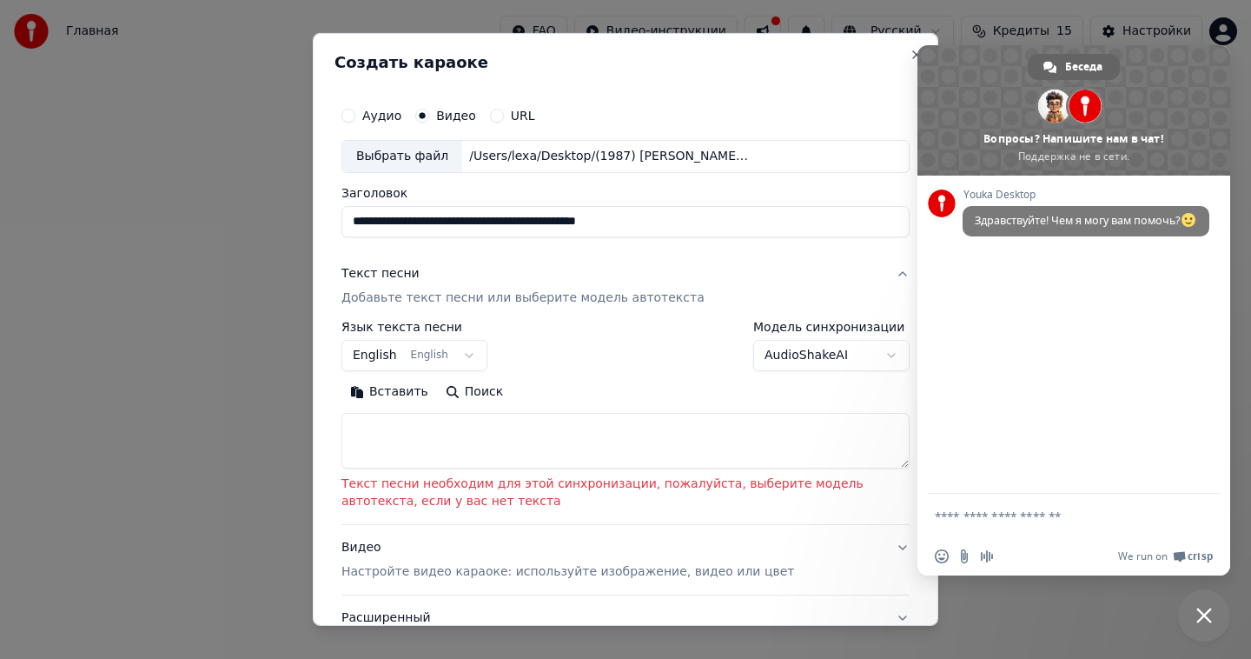
click at [461, 460] on textarea at bounding box center [625, 441] width 568 height 56
paste textarea "**********"
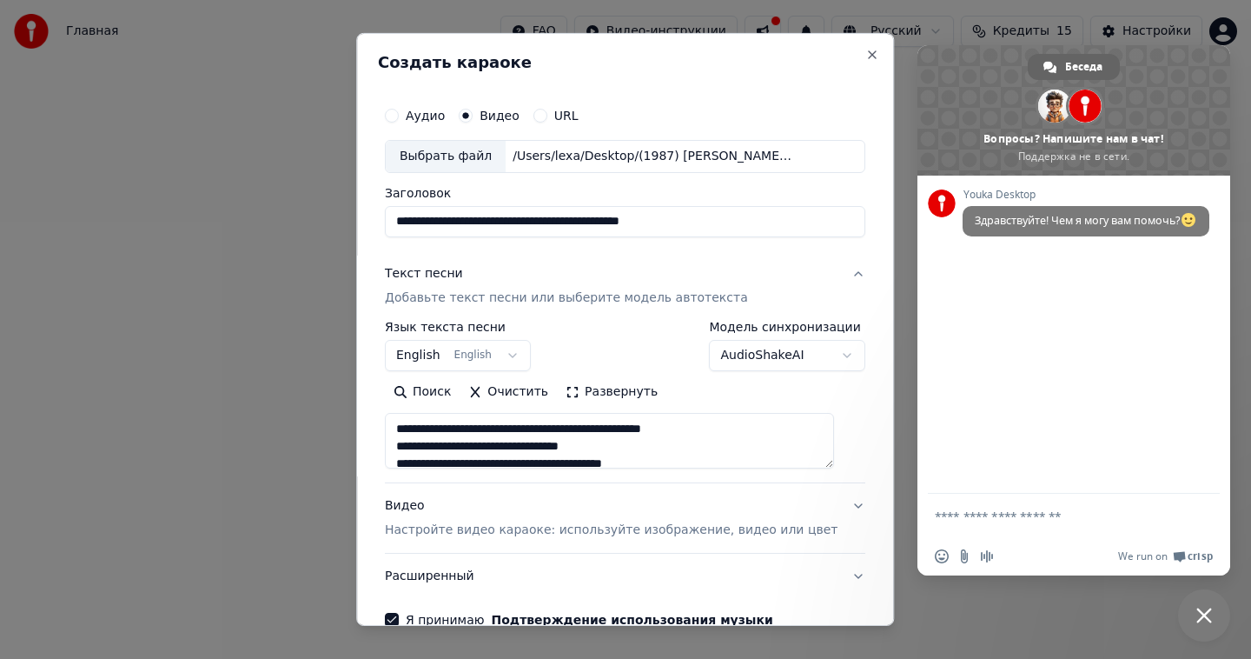
scroll to position [96, 0]
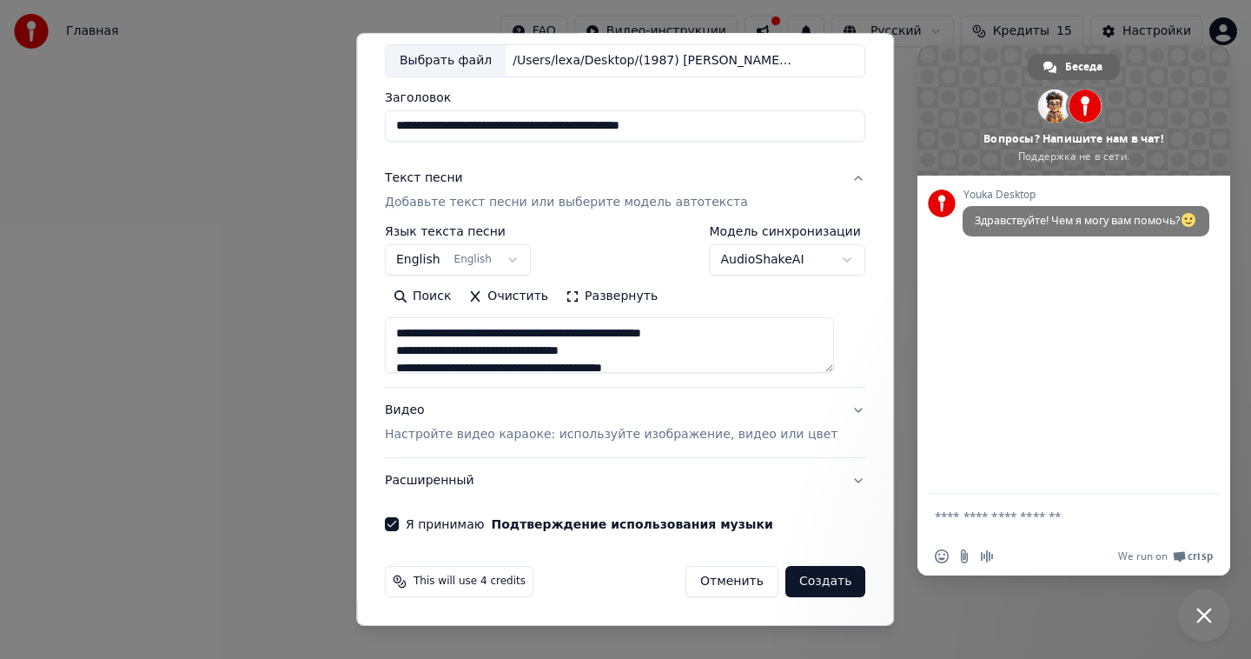
type textarea "**********"
click at [813, 586] on button "Создать" at bounding box center [825, 581] width 80 height 31
select select "**"
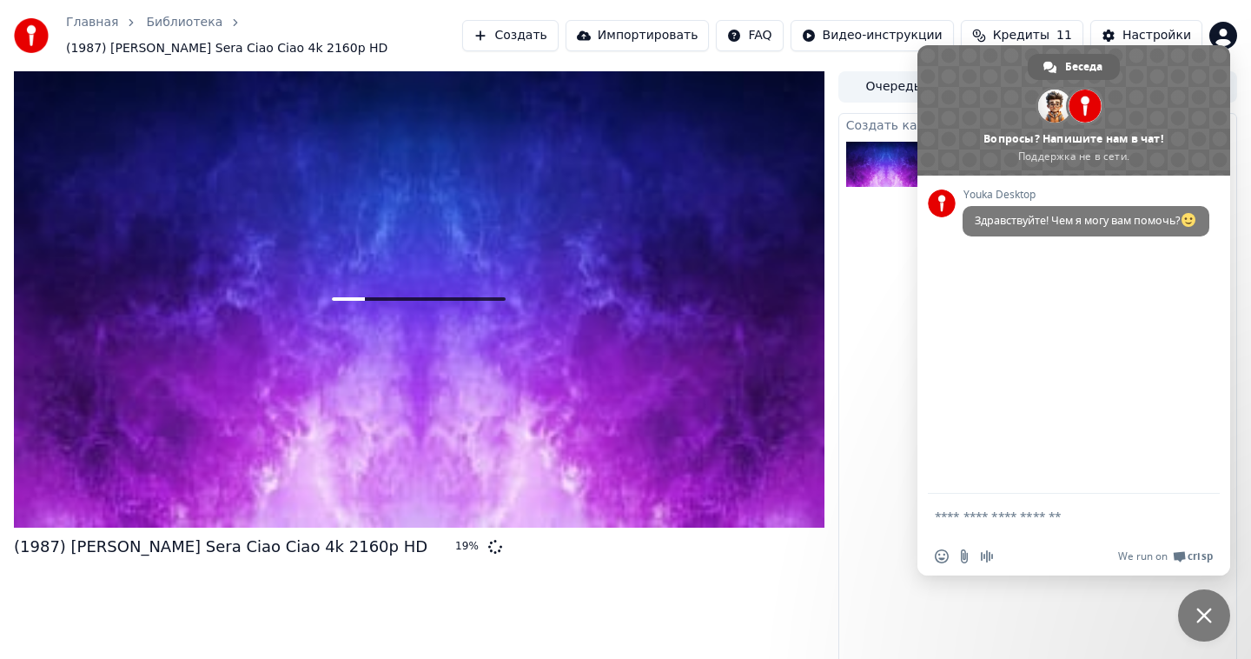
click at [1213, 619] on span "Закрыть чат" at bounding box center [1204, 615] width 52 height 52
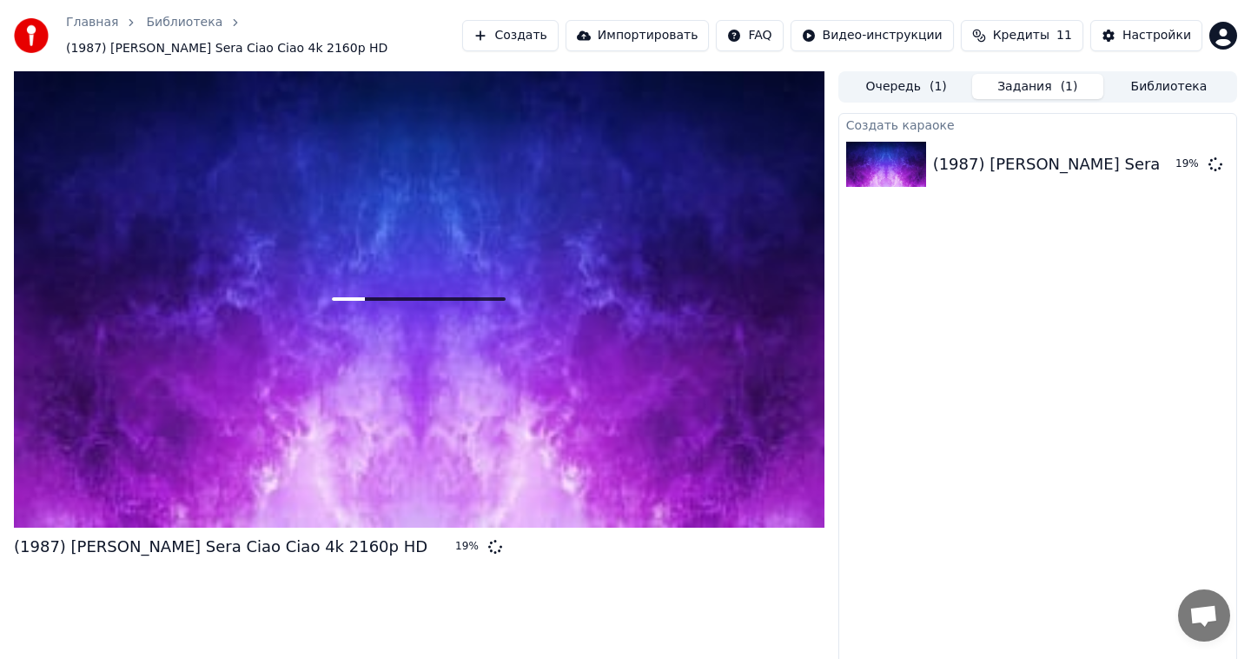
click at [975, 347] on div "Создать караоке (1987) [PERSON_NAME] Sera Ciao Ciao 4k 2160p HD 19 %" at bounding box center [1037, 392] width 399 height 559
click at [1016, 36] on span "Кредиты" at bounding box center [1021, 35] width 56 height 17
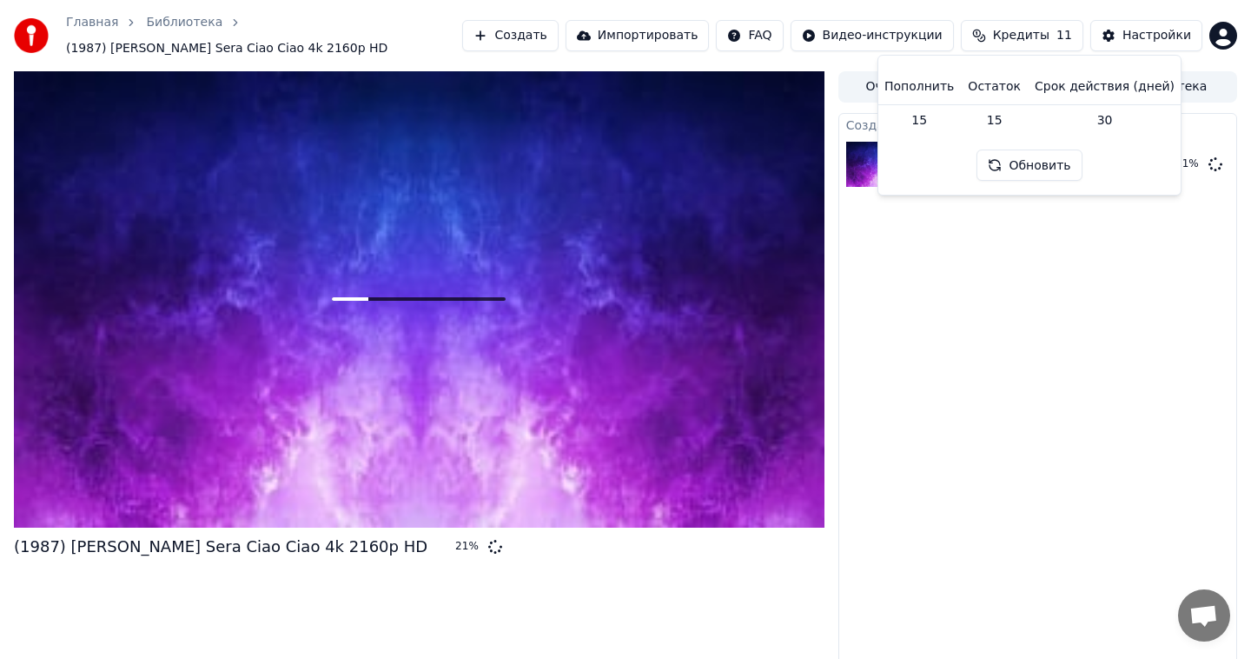
click at [1003, 249] on div "Создать караоке (1987) [PERSON_NAME] Sera Ciao Ciao 4k 2160p HD 21 %" at bounding box center [1037, 392] width 399 height 559
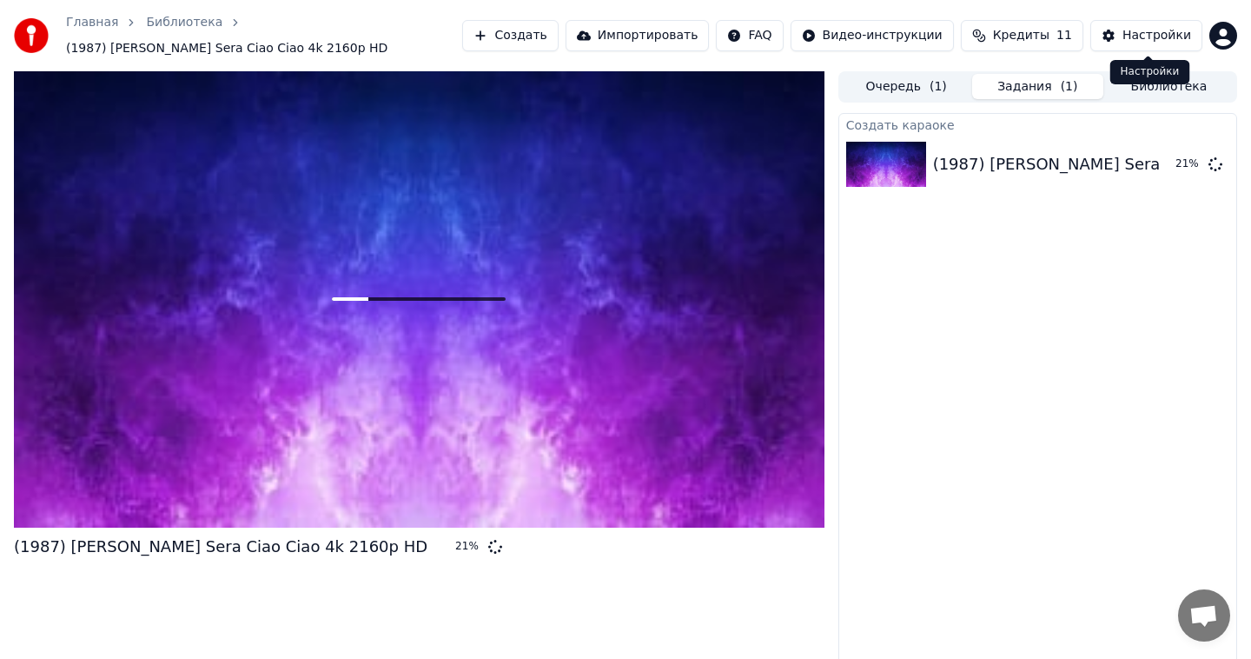
click at [1148, 38] on div "Настройки" at bounding box center [1156, 35] width 69 height 17
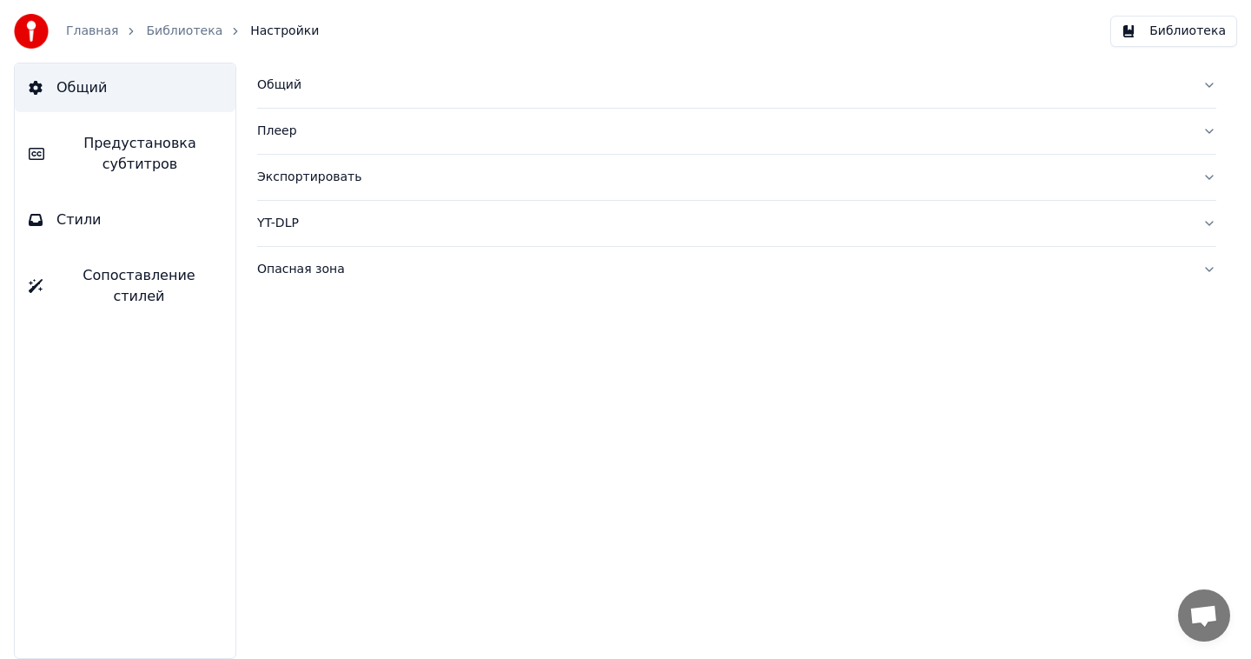
click at [173, 30] on link "Библиотека" at bounding box center [184, 31] width 76 height 17
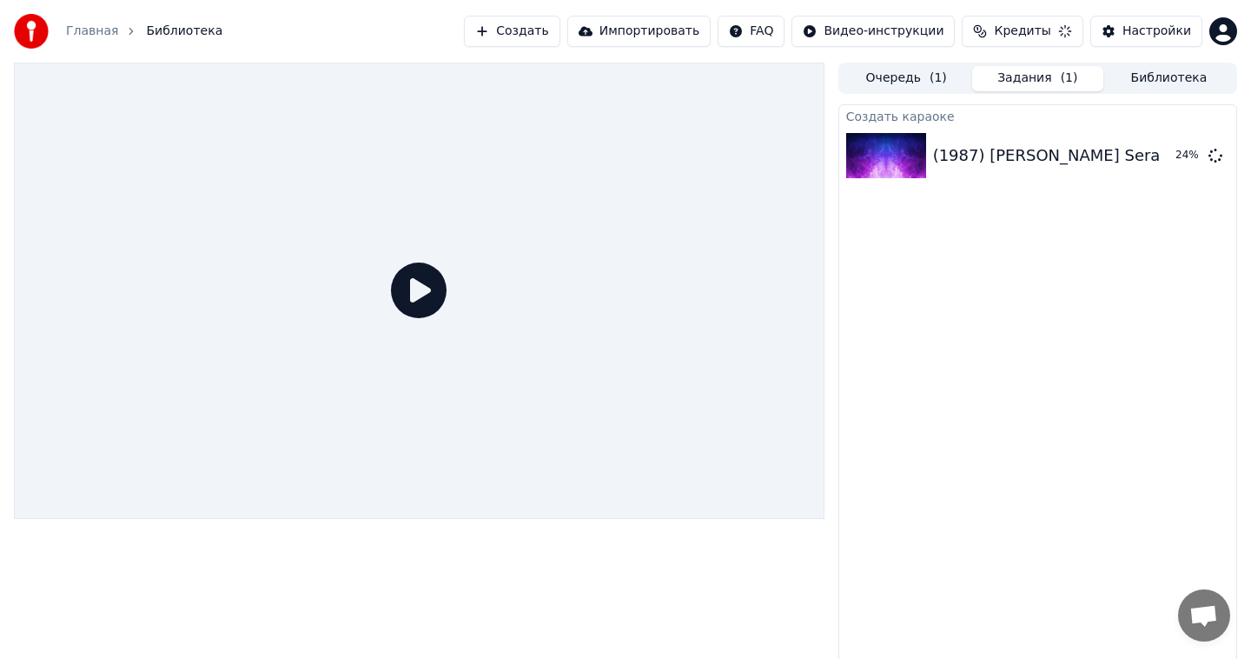
click at [1028, 34] on span "Кредиты" at bounding box center [1022, 31] width 56 height 17
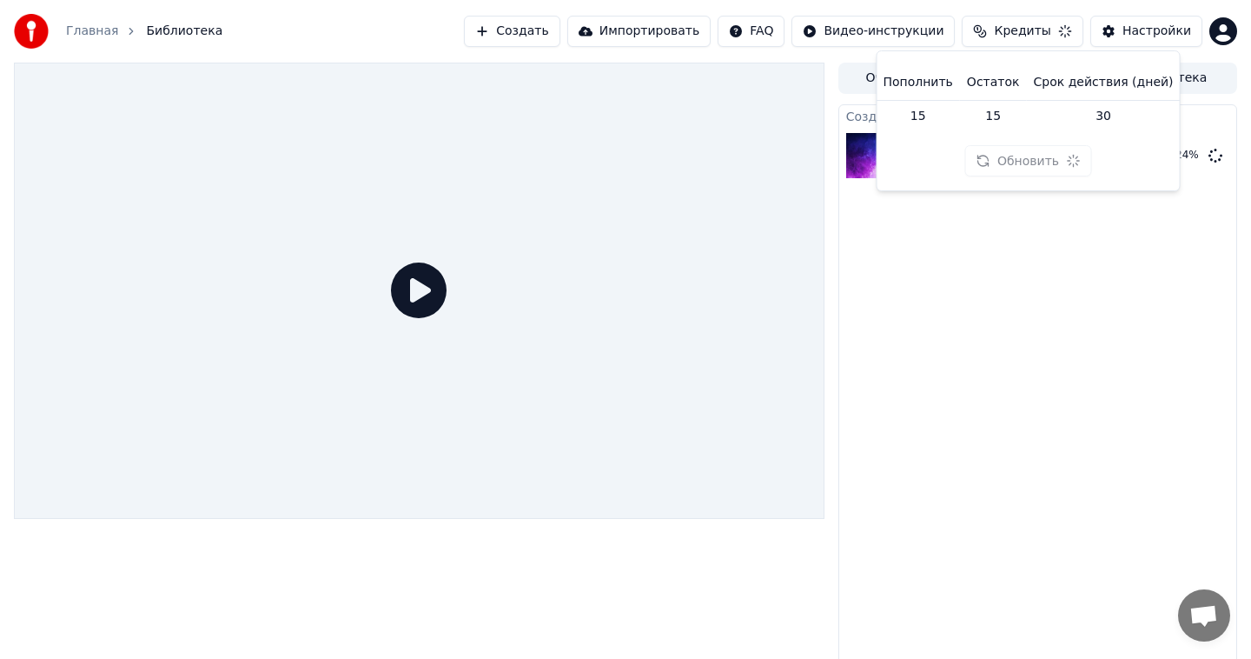
click at [1023, 244] on div "Создать караоке (1987) [PERSON_NAME] Sera Ciao Ciao 4k 2160p HD 24 %" at bounding box center [1037, 383] width 399 height 559
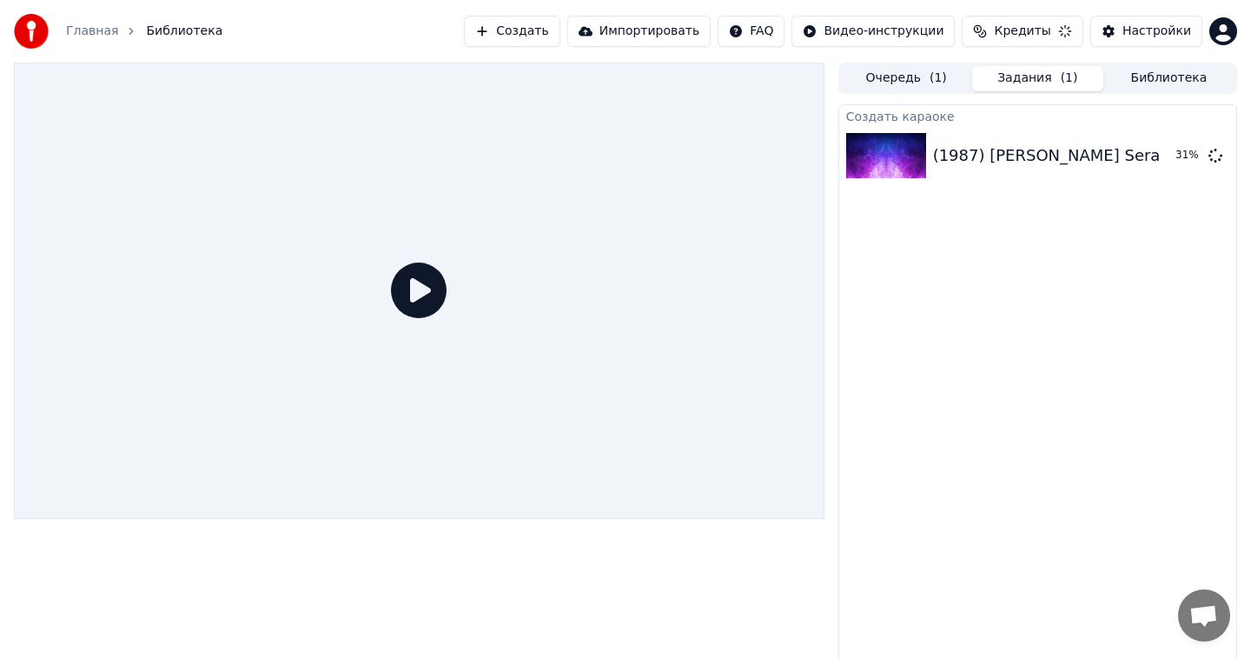
click at [1083, 265] on div "Создать караоке (1987) [PERSON_NAME] Sera Ciao Ciao 4k 2160p HD 31 %" at bounding box center [1037, 383] width 399 height 559
click at [1023, 39] on span "Кредиты" at bounding box center [1021, 31] width 56 height 17
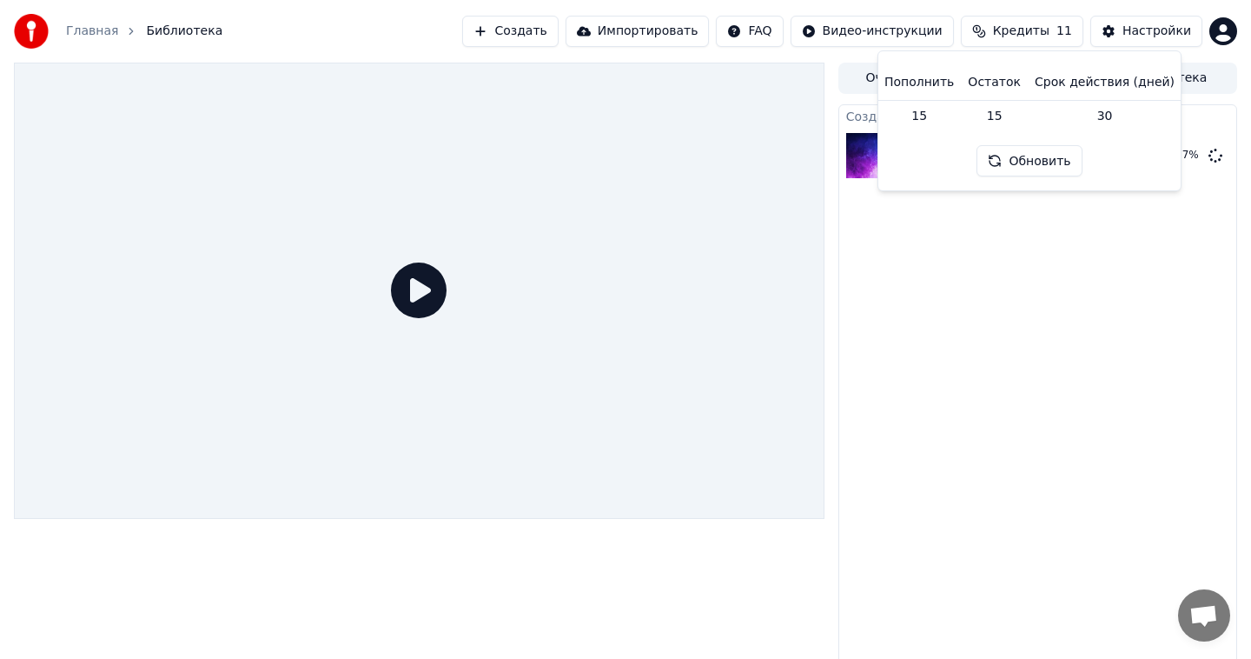
click at [1023, 39] on span "Кредиты" at bounding box center [1021, 31] width 56 height 17
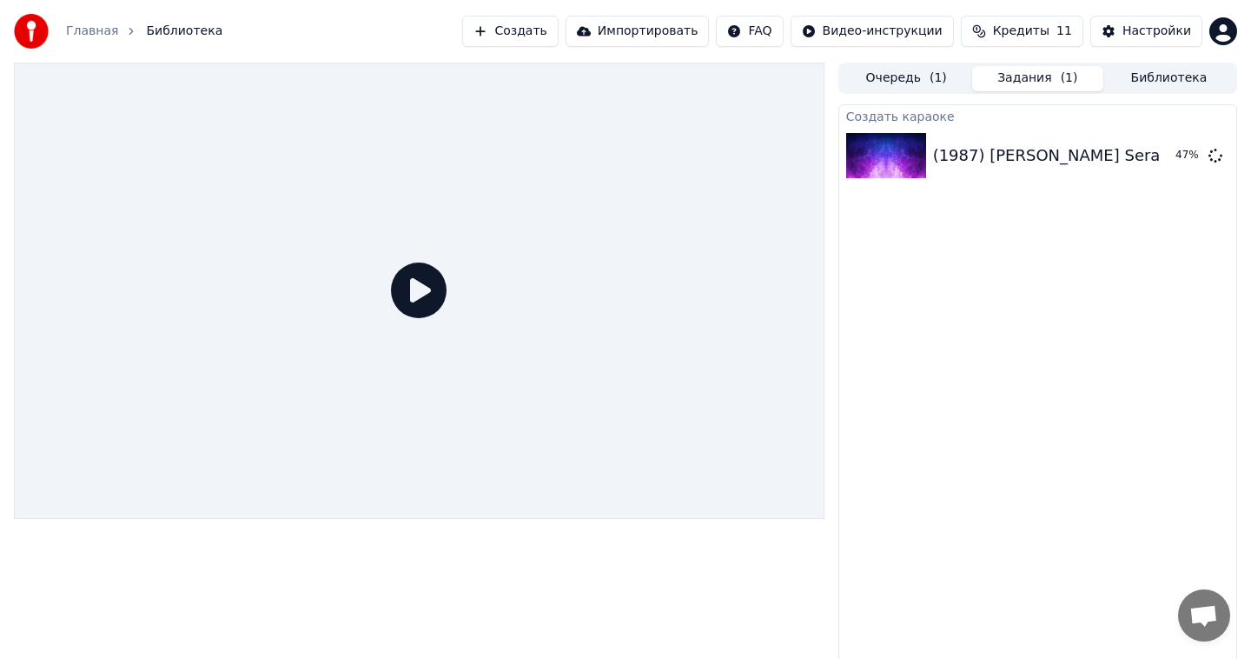
click at [918, 83] on button "Очередь ( 1 )" at bounding box center [906, 78] width 131 height 25
click at [1029, 83] on button "Задания ( 1 )" at bounding box center [1037, 78] width 131 height 25
click at [1026, 34] on span "Кредиты" at bounding box center [1021, 31] width 56 height 17
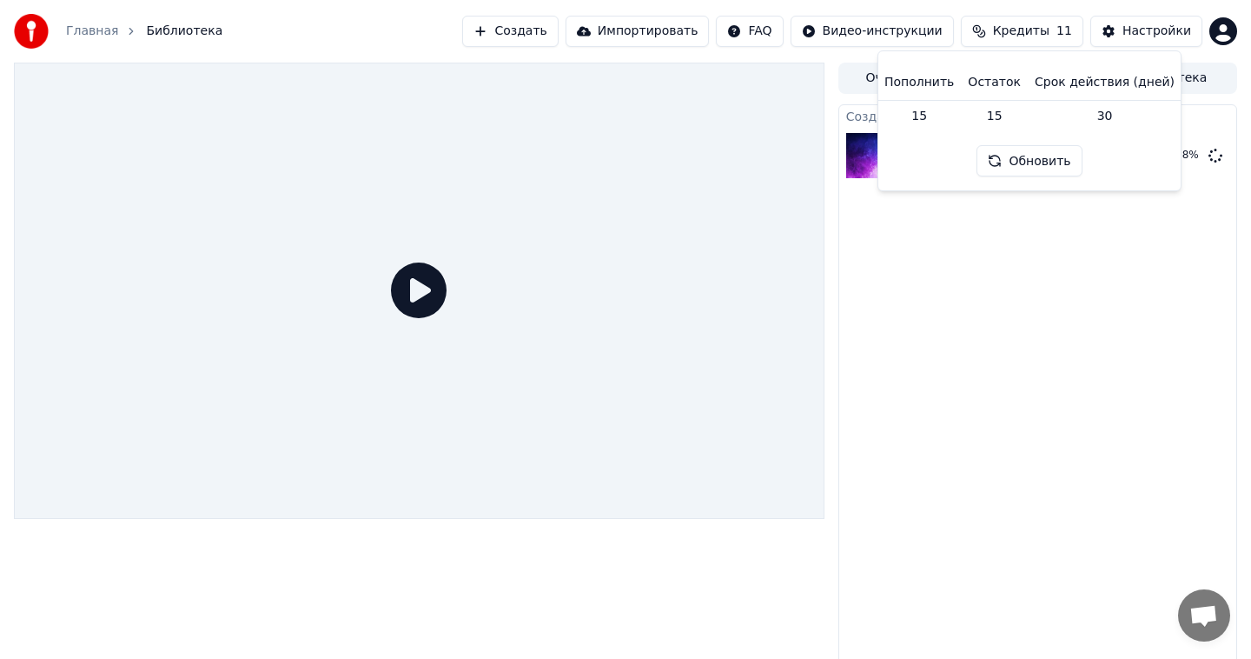
click at [980, 285] on div "Создать караоке (1987) [PERSON_NAME] Sera Ciao Ciao 4k 2160p HD 48 %" at bounding box center [1037, 383] width 399 height 559
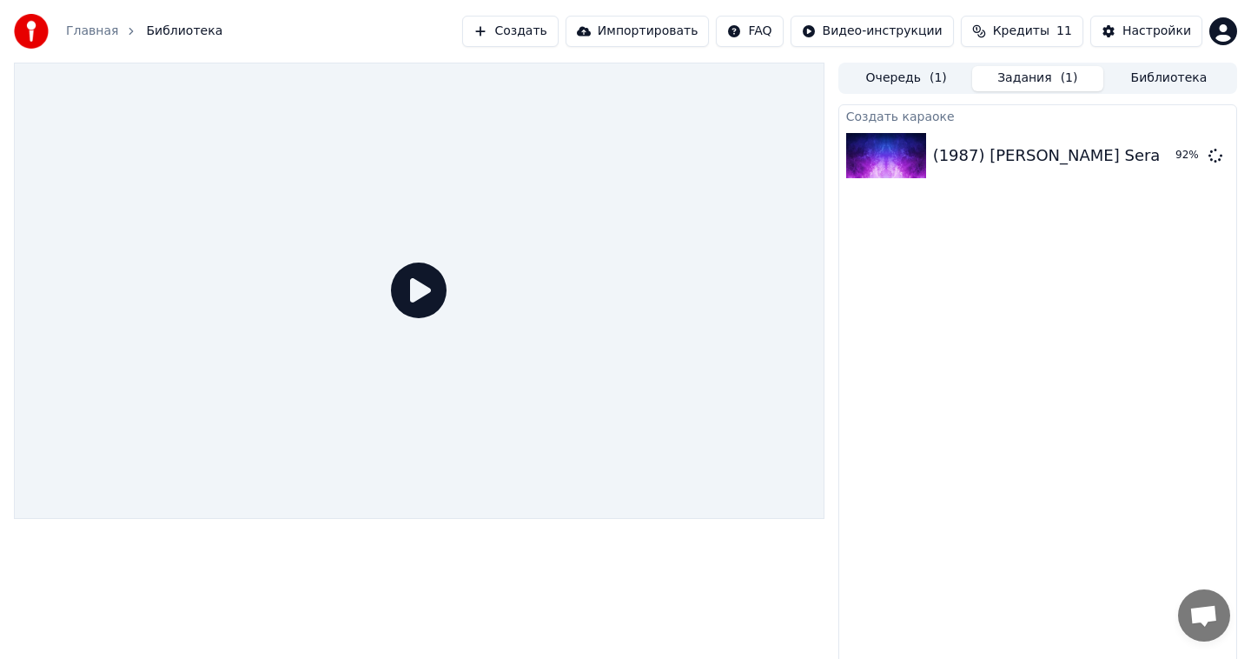
click at [425, 297] on icon at bounding box center [419, 290] width 56 height 56
click at [1027, 290] on div "Создать караоке (1987) [PERSON_NAME] Sera Ciao Ciao 4k 2160p HD 99 %" at bounding box center [1037, 383] width 399 height 559
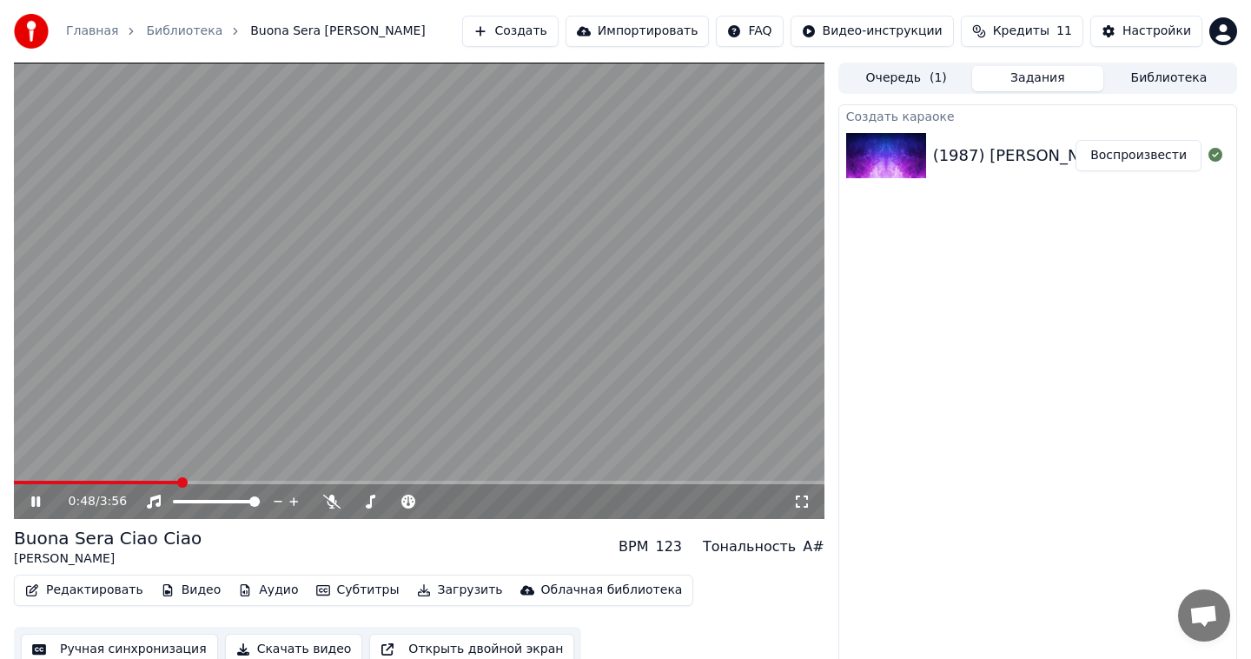
click at [38, 500] on icon at bounding box center [35, 501] width 9 height 10
